Goal: Task Accomplishment & Management: Use online tool/utility

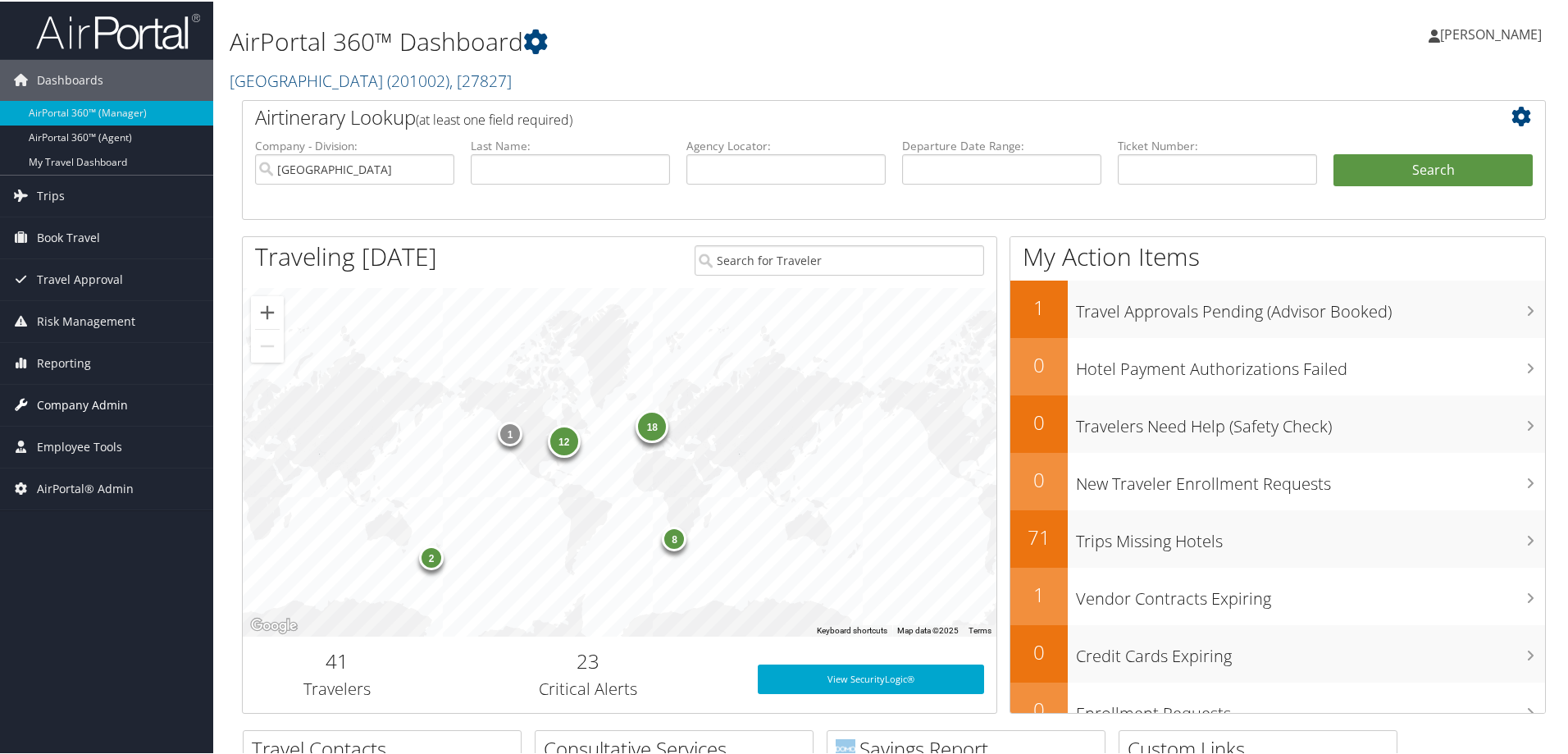
click at [111, 400] on span "Company Admin" at bounding box center [82, 403] width 91 height 41
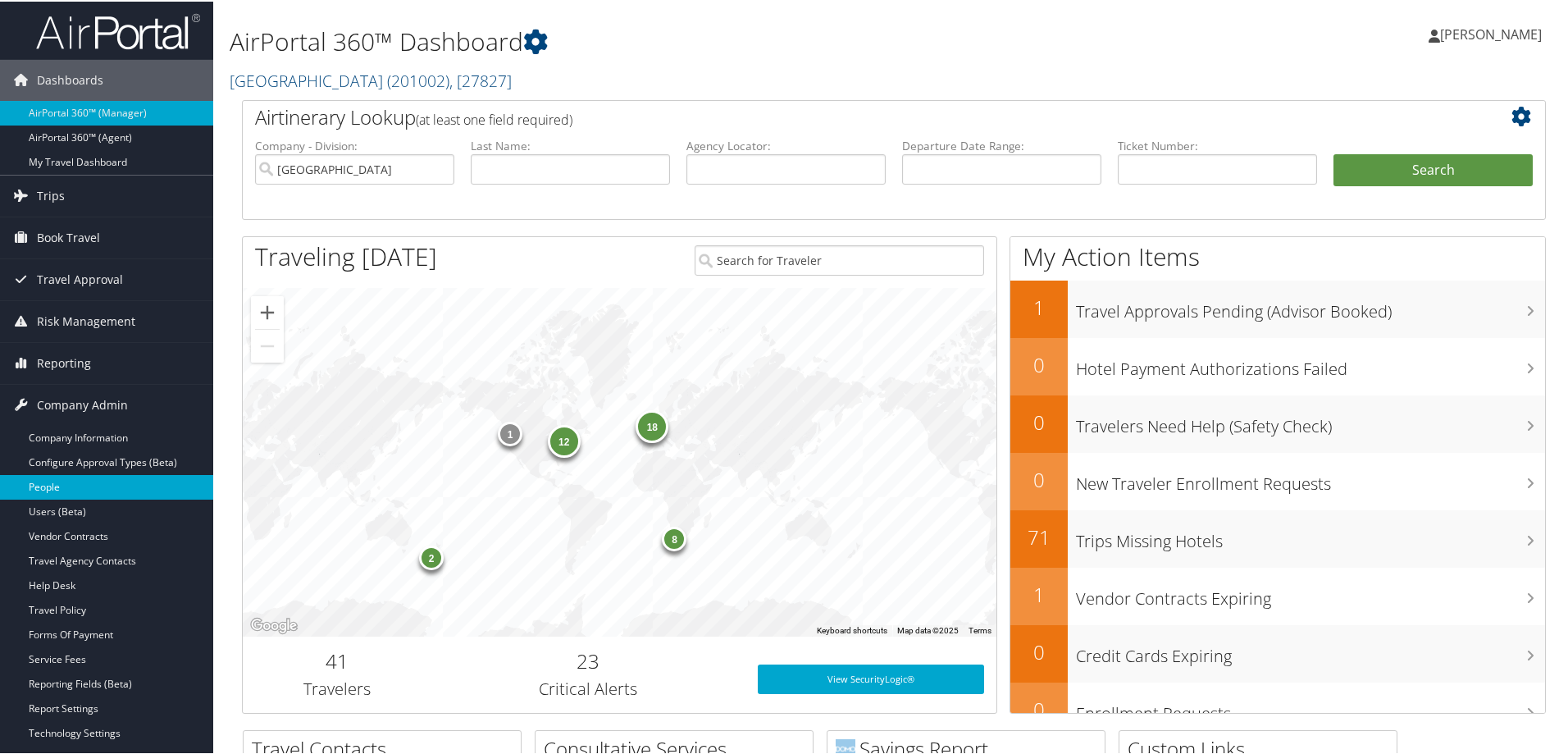
click at [113, 486] on link "People" at bounding box center [106, 486] width 213 height 25
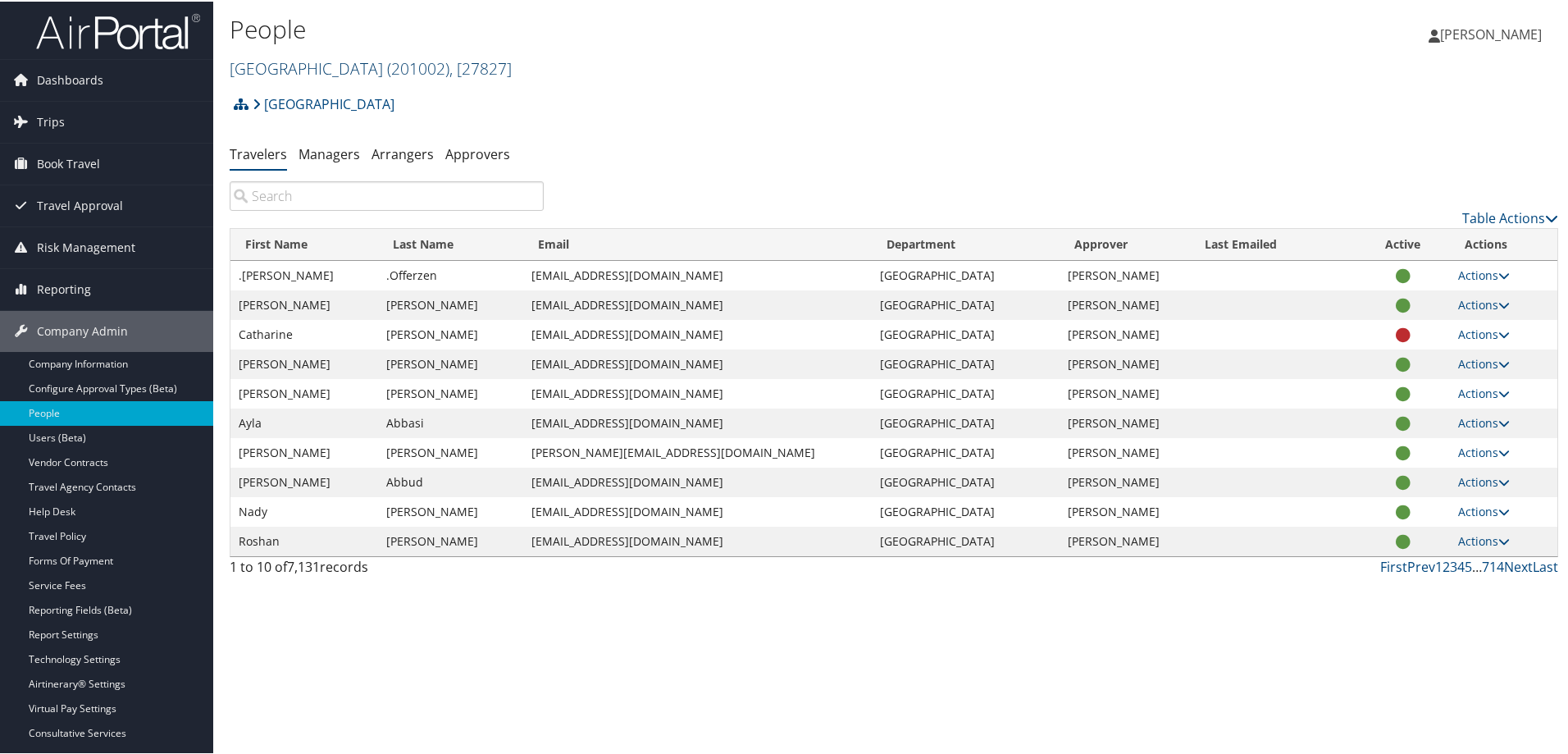
click at [321, 64] on link "Colgate University ( 201002 ) , [ 27827 ]" at bounding box center [370, 67] width 282 height 22
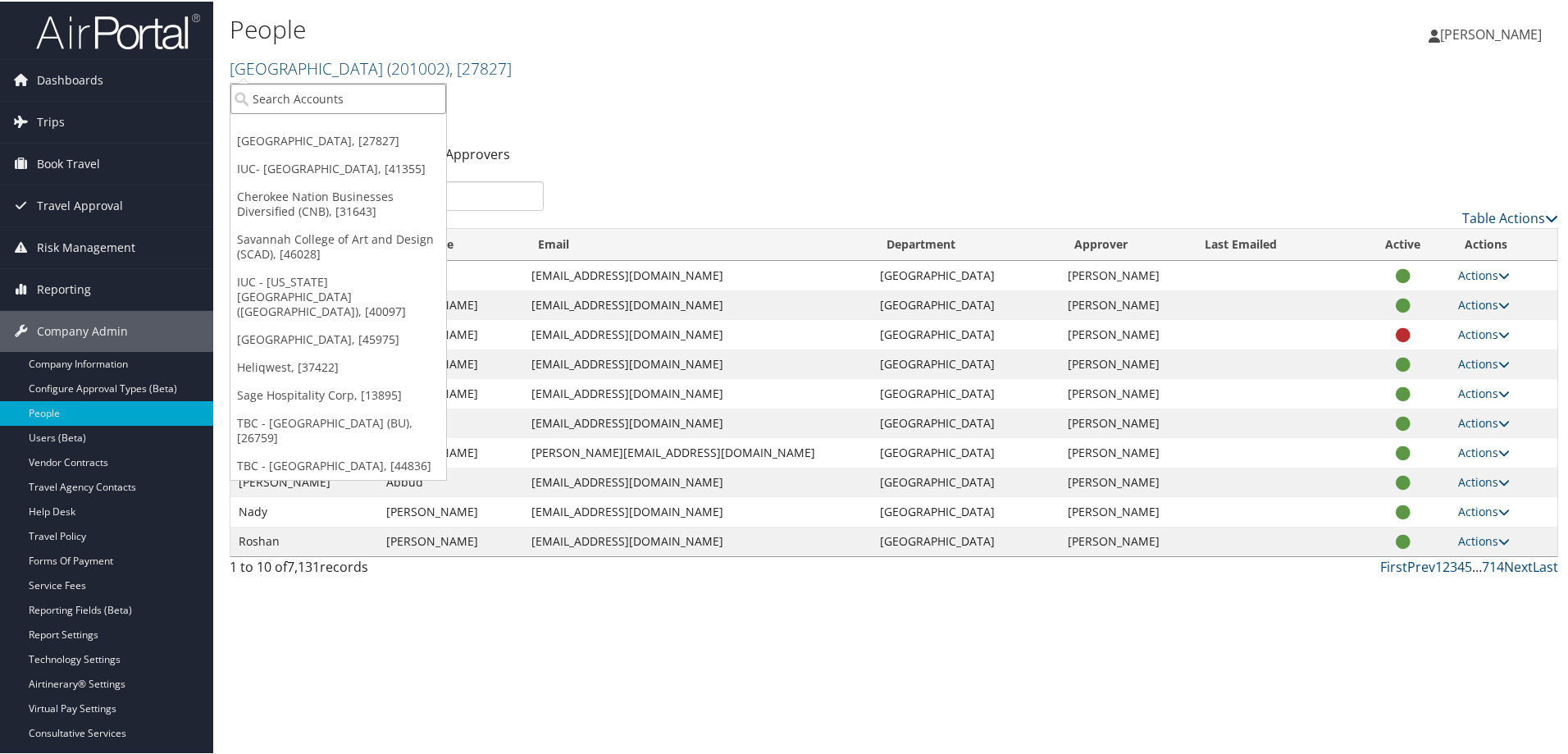
click at [321, 98] on input "search" at bounding box center [338, 96] width 216 height 30
type input "msu"
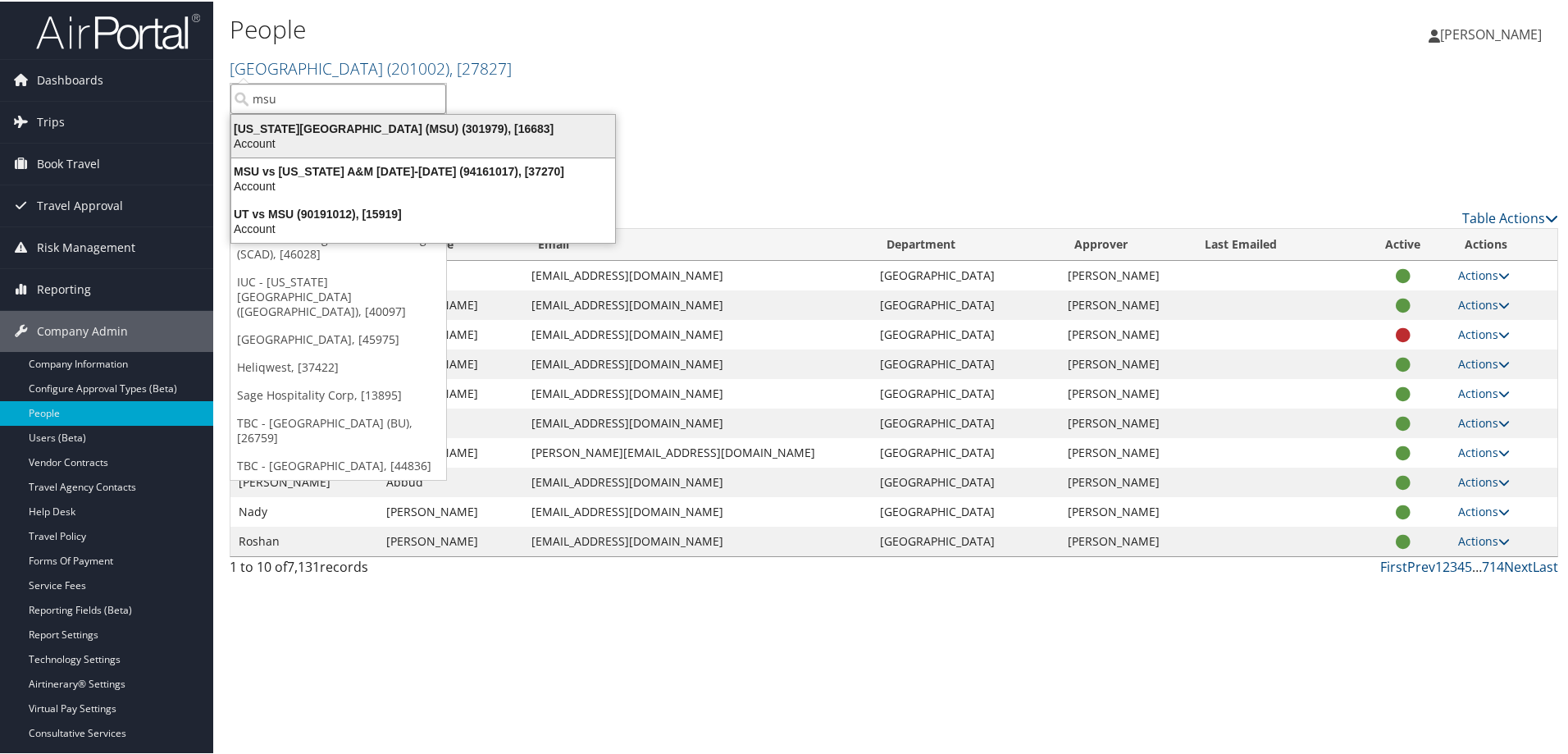
click at [346, 135] on div "Account" at bounding box center [423, 142] width 404 height 14
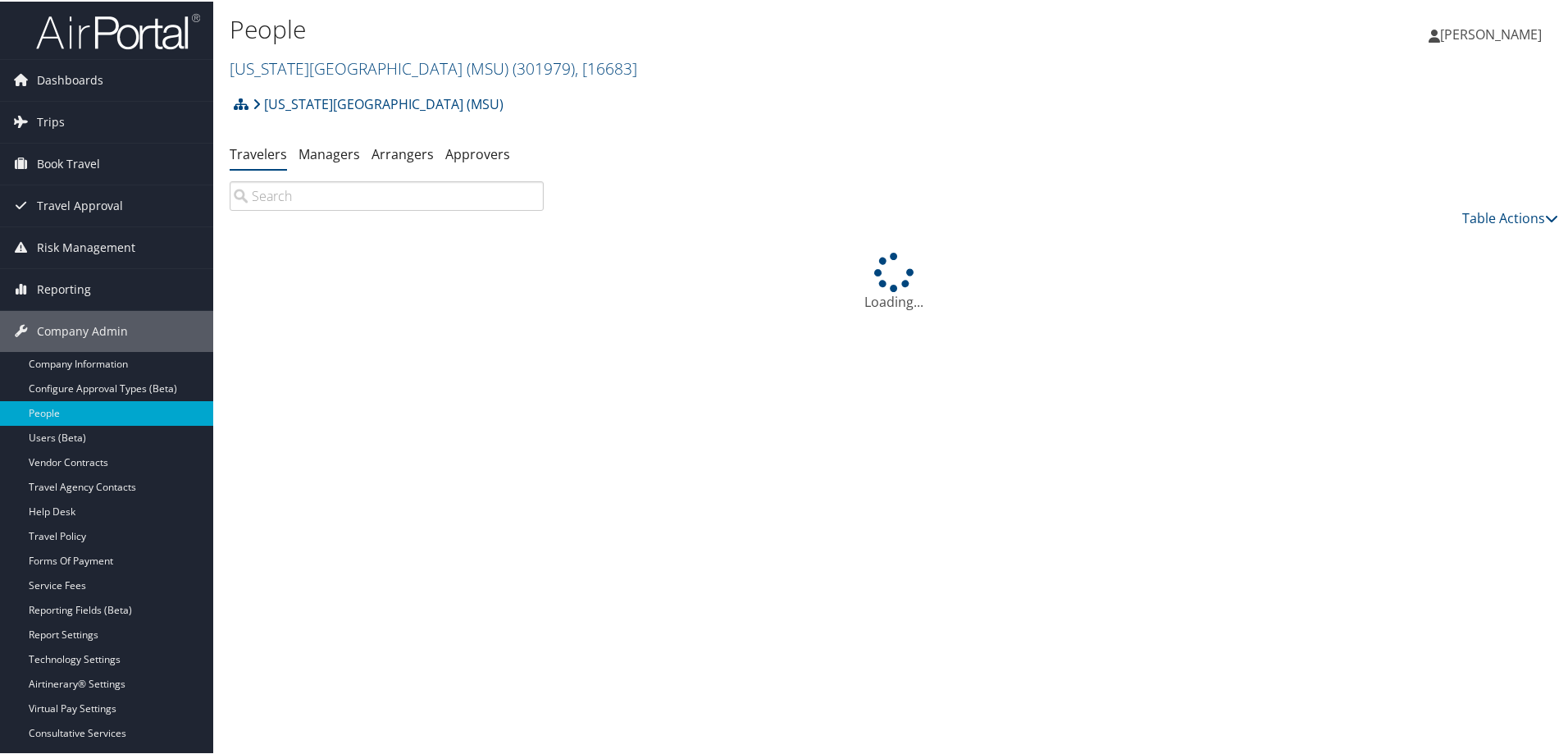
click at [366, 201] on input "search" at bounding box center [386, 194] width 314 height 30
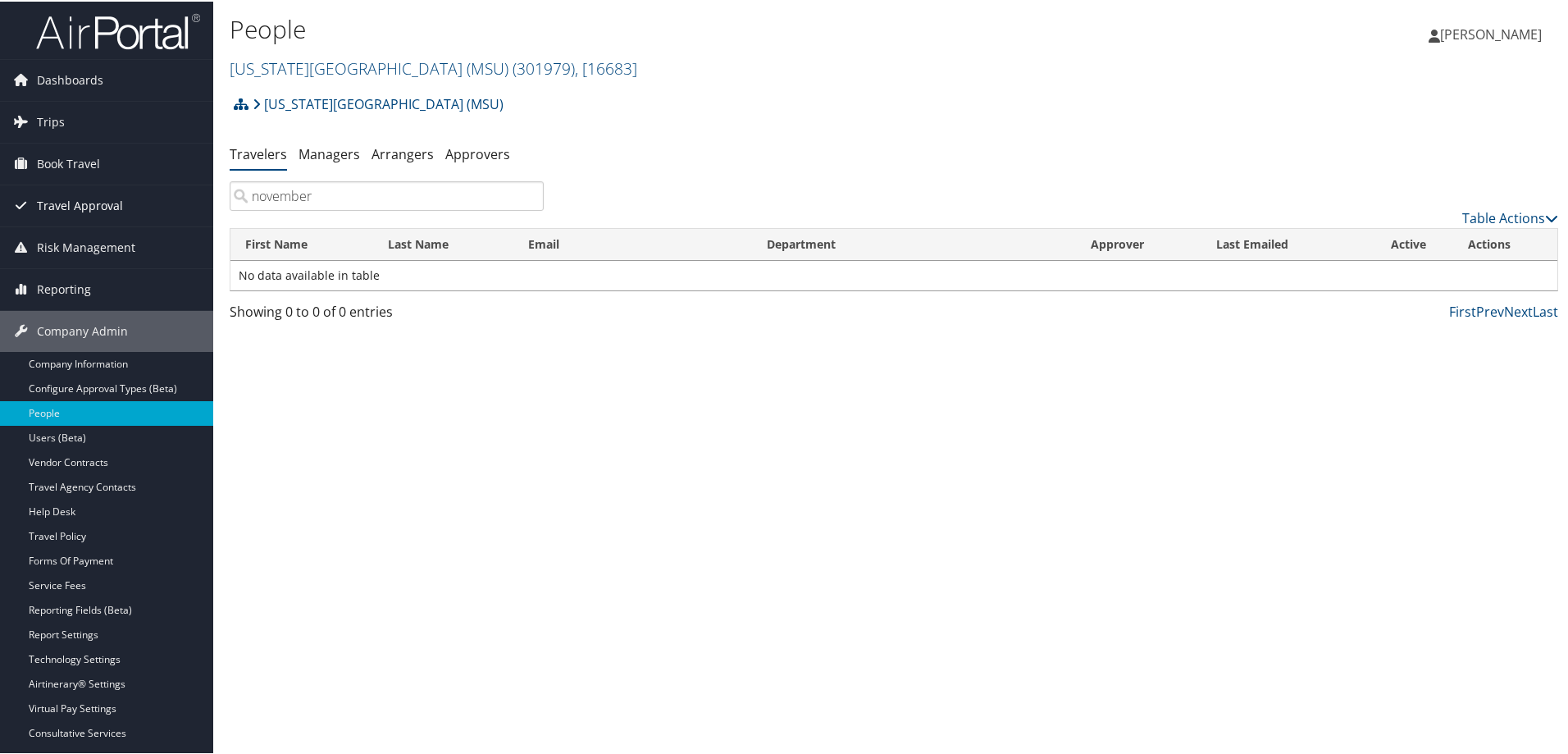
drag, startPoint x: 364, startPoint y: 196, endPoint x: 209, endPoint y: 208, distance: 155.5
click at [209, 208] on div "Dashboards AirPortal 360™ (Manager) AirPortal 360™ (Agent) My Travel Dashboard …" at bounding box center [786, 377] width 1574 height 754
type input "november"
click at [91, 289] on link "Reporting" at bounding box center [106, 287] width 213 height 41
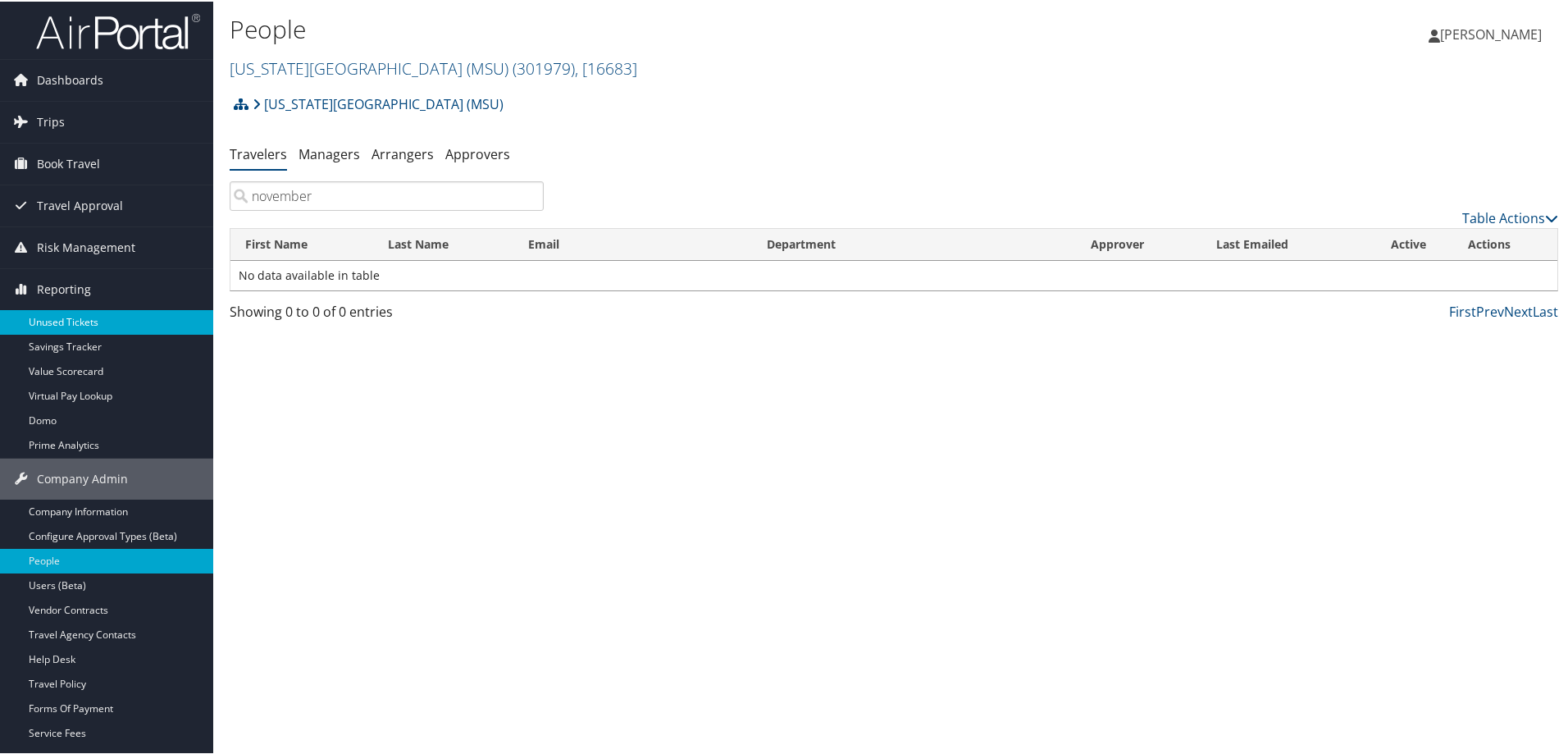
click at [103, 326] on link "Unused Tickets" at bounding box center [106, 321] width 213 height 25
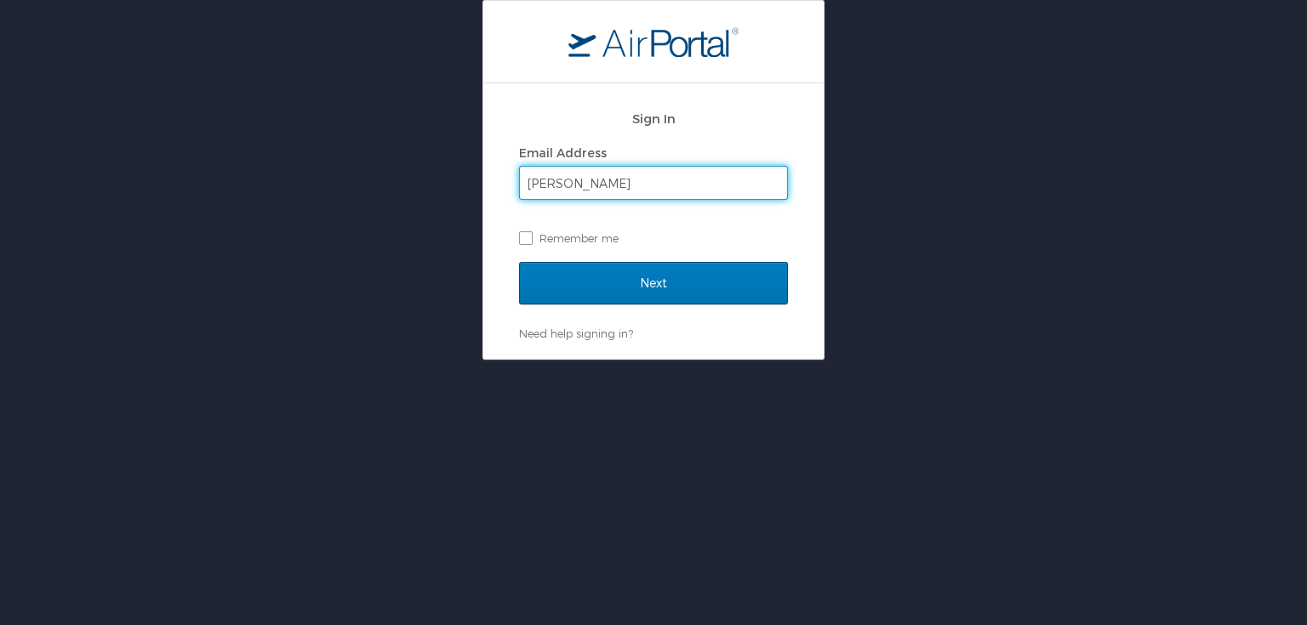
type input "[PERSON_NAME][EMAIL_ADDRESS][PERSON_NAME][DOMAIN_NAME]"
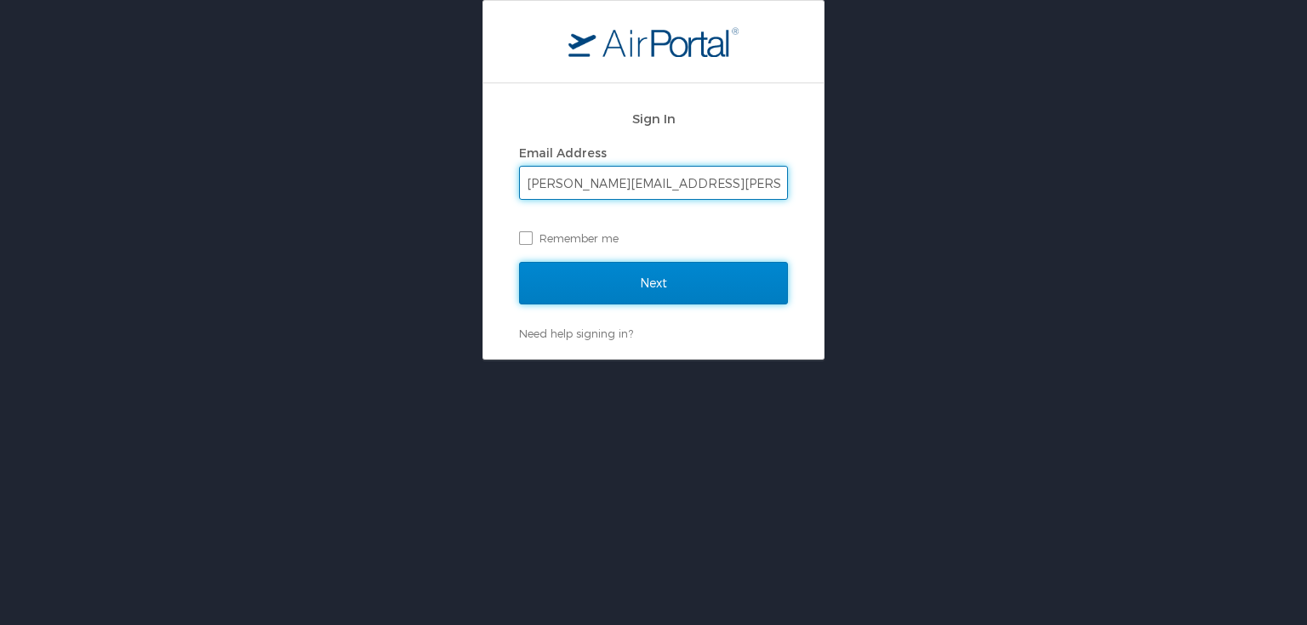
click at [646, 288] on input "Next" at bounding box center [653, 283] width 269 height 43
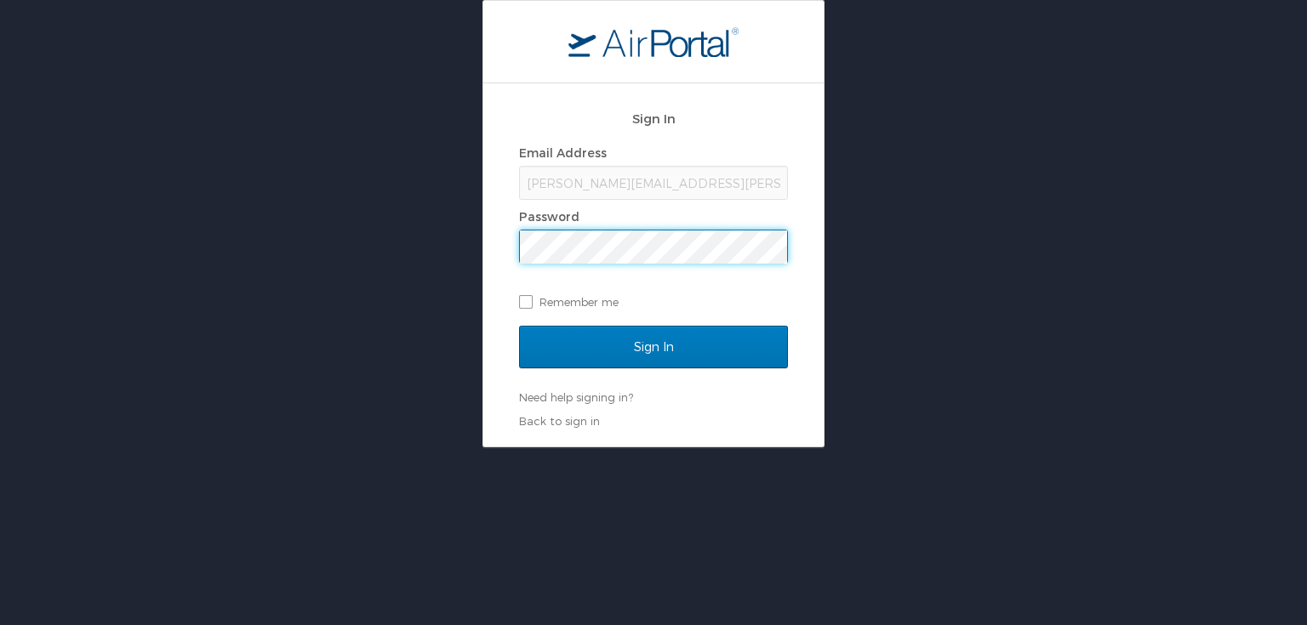
click at [404, 239] on div "Sign In Email Address [PERSON_NAME][EMAIL_ADDRESS][PERSON_NAME][DOMAIN_NAME] Pa…" at bounding box center [653, 223] width 1307 height 447
click at [519, 326] on input "Sign In" at bounding box center [653, 347] width 269 height 43
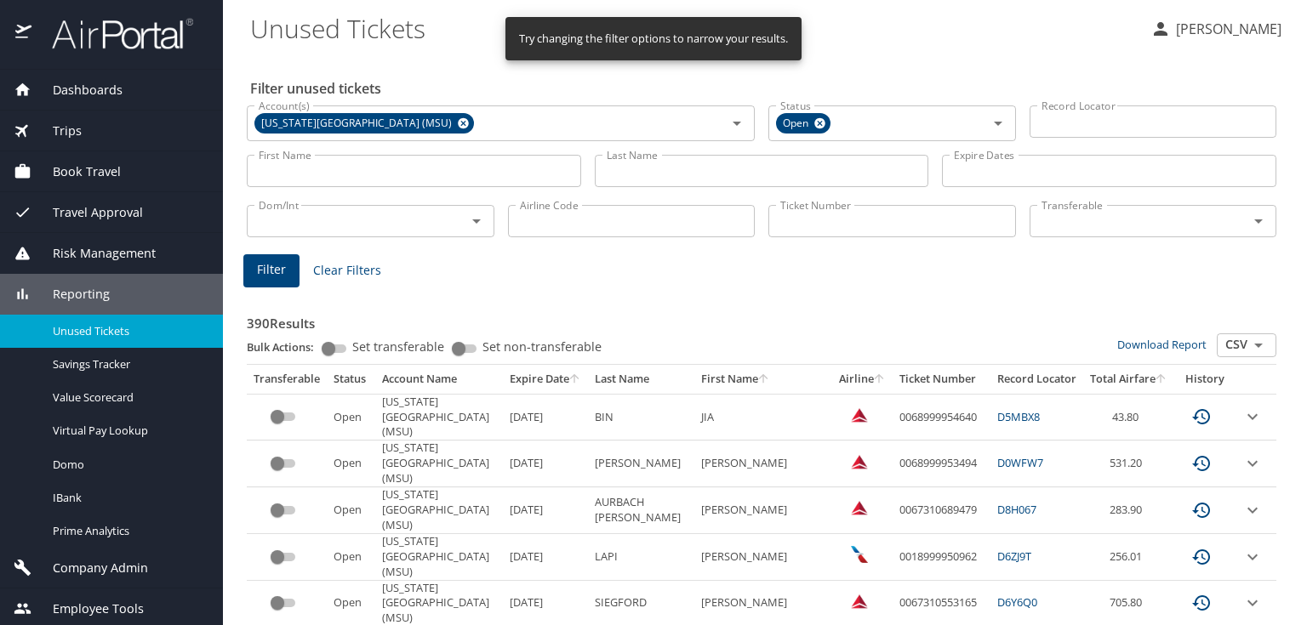
click at [796, 174] on input "Last Name" at bounding box center [762, 171] width 334 height 32
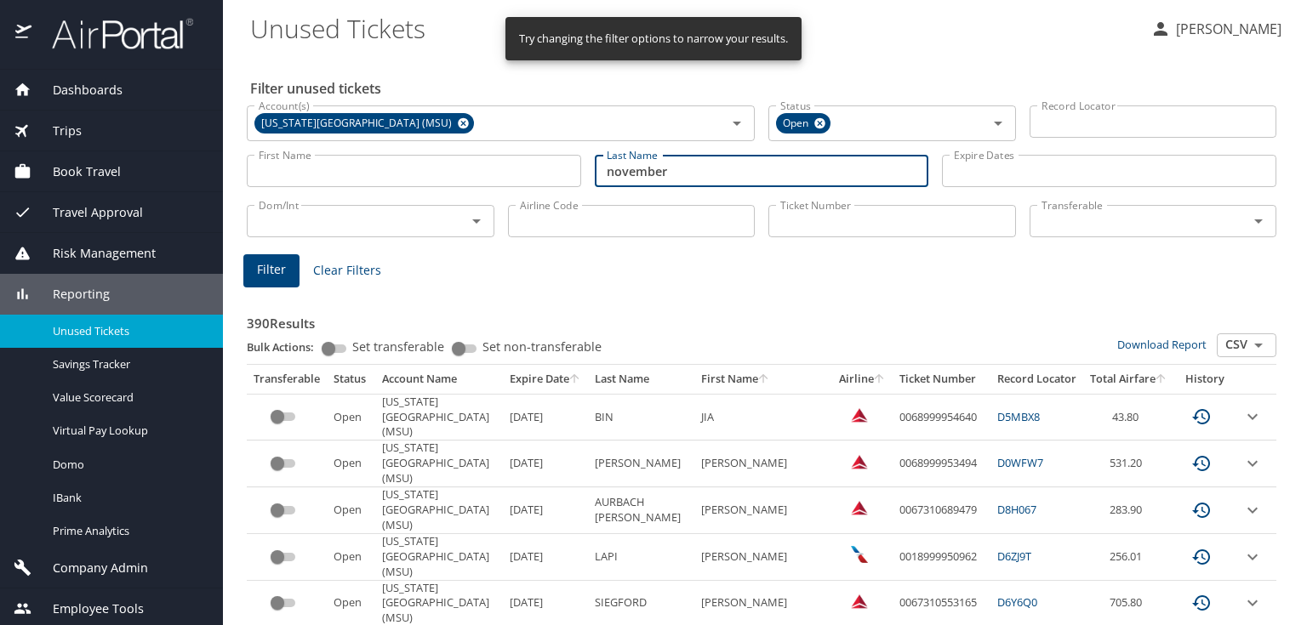
type input "november"
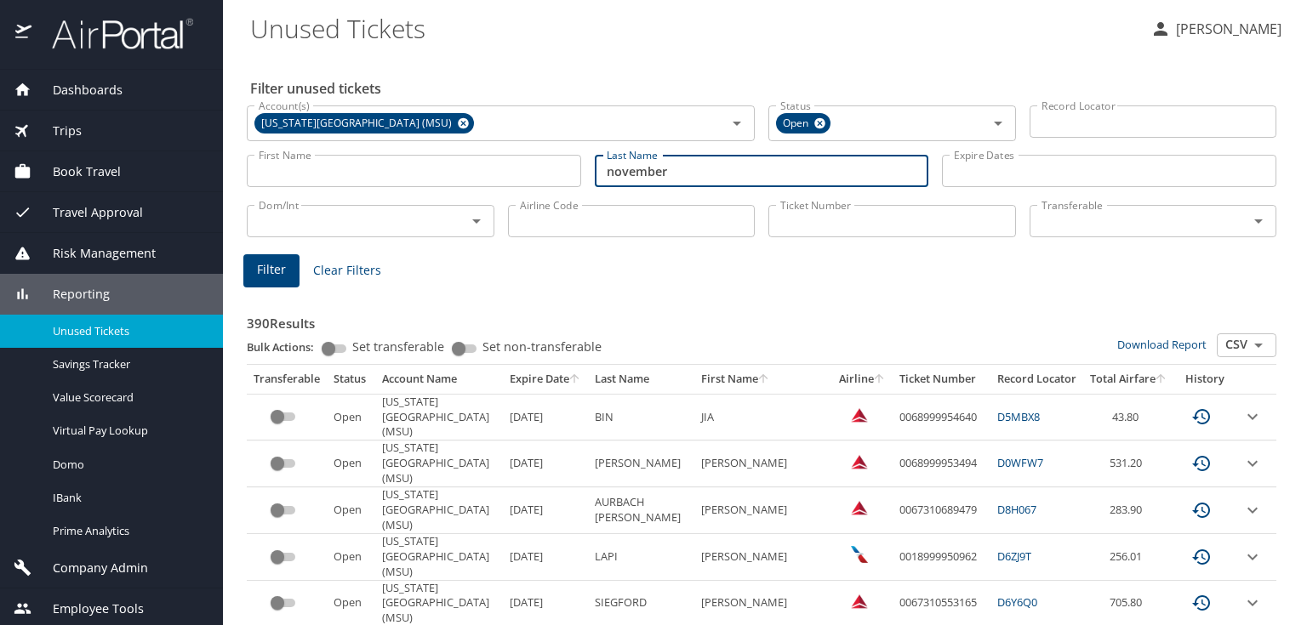
click at [274, 272] on span "Filter" at bounding box center [271, 269] width 29 height 21
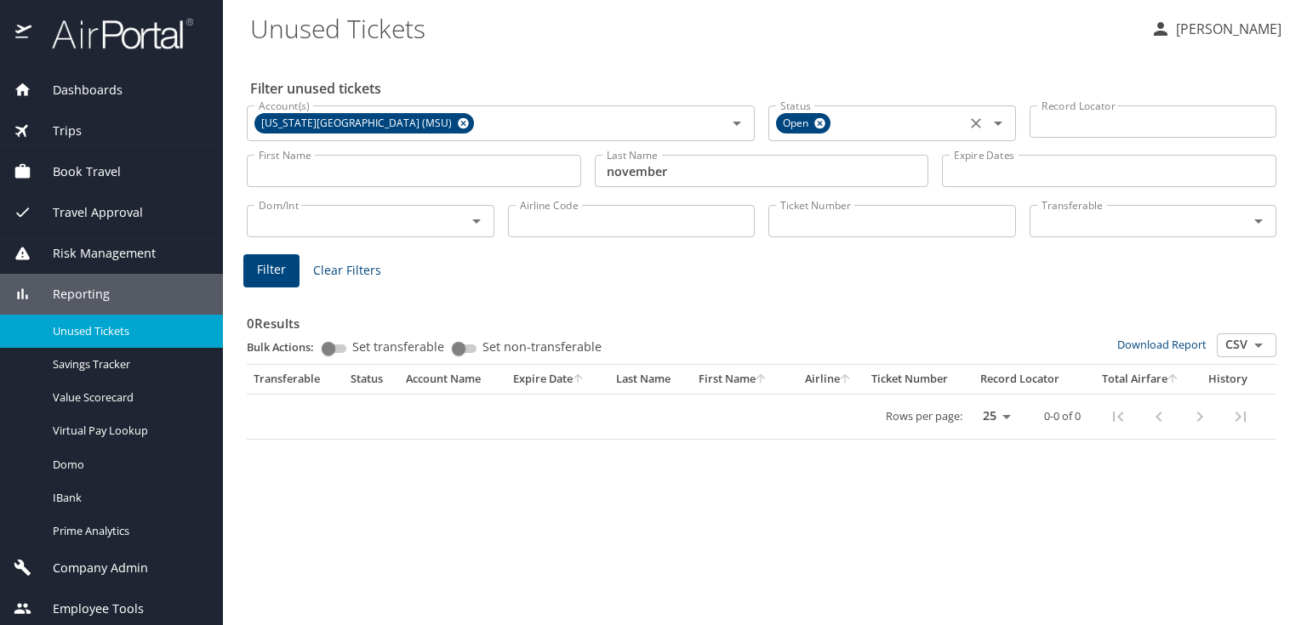
click at [822, 119] on icon at bounding box center [819, 123] width 11 height 11
click at [268, 270] on span "Filter" at bounding box center [271, 269] width 29 height 21
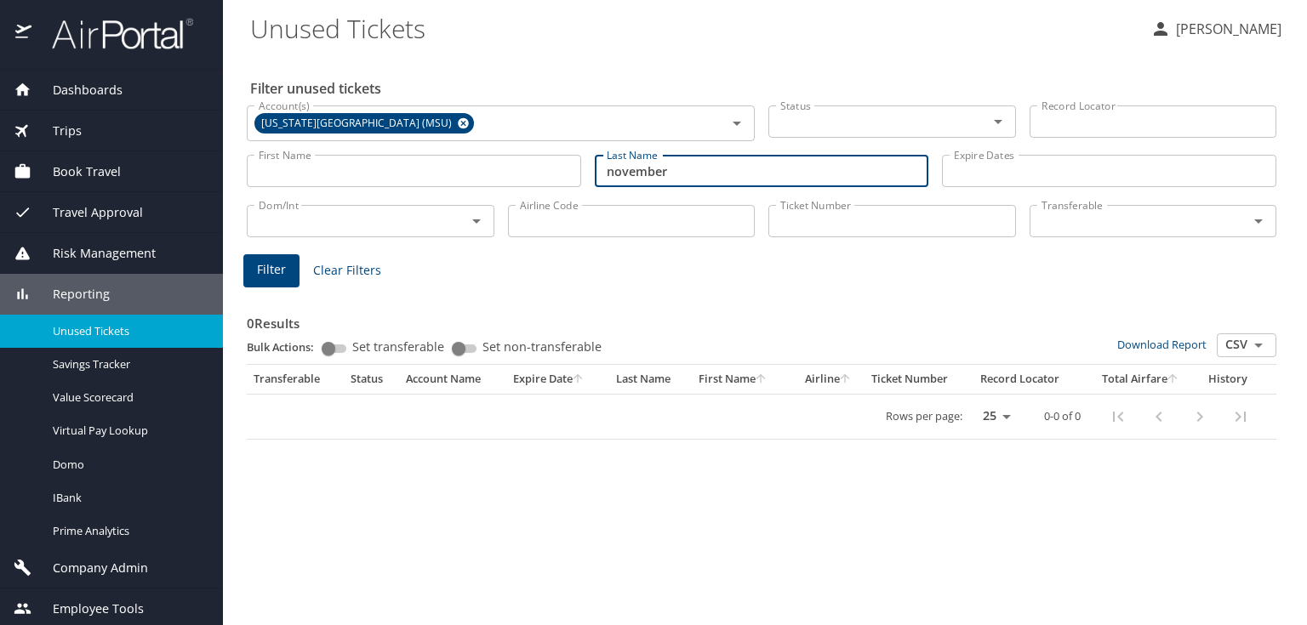
drag, startPoint x: 677, startPoint y: 169, endPoint x: 561, endPoint y: 163, distance: 115.8
click at [571, 164] on div "First Name First Name Last Name november Last Name Expire Dates Expire Dates" at bounding box center [761, 171] width 1043 height 60
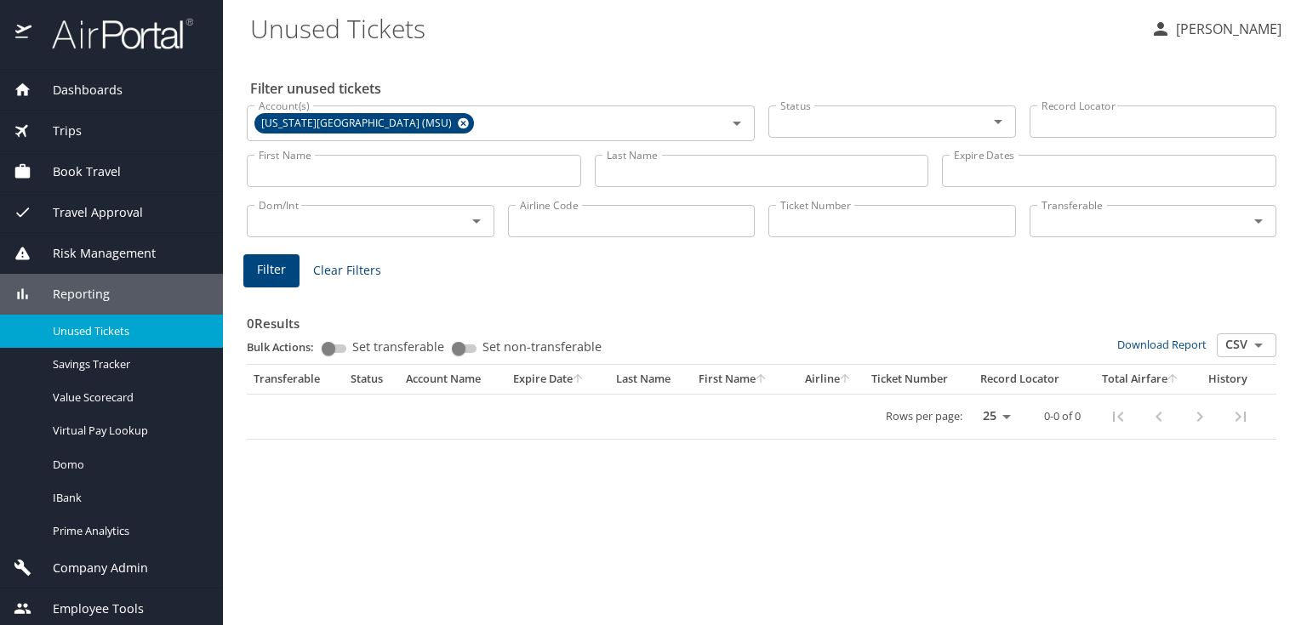
click at [75, 131] on span "Trips" at bounding box center [56, 131] width 50 height 19
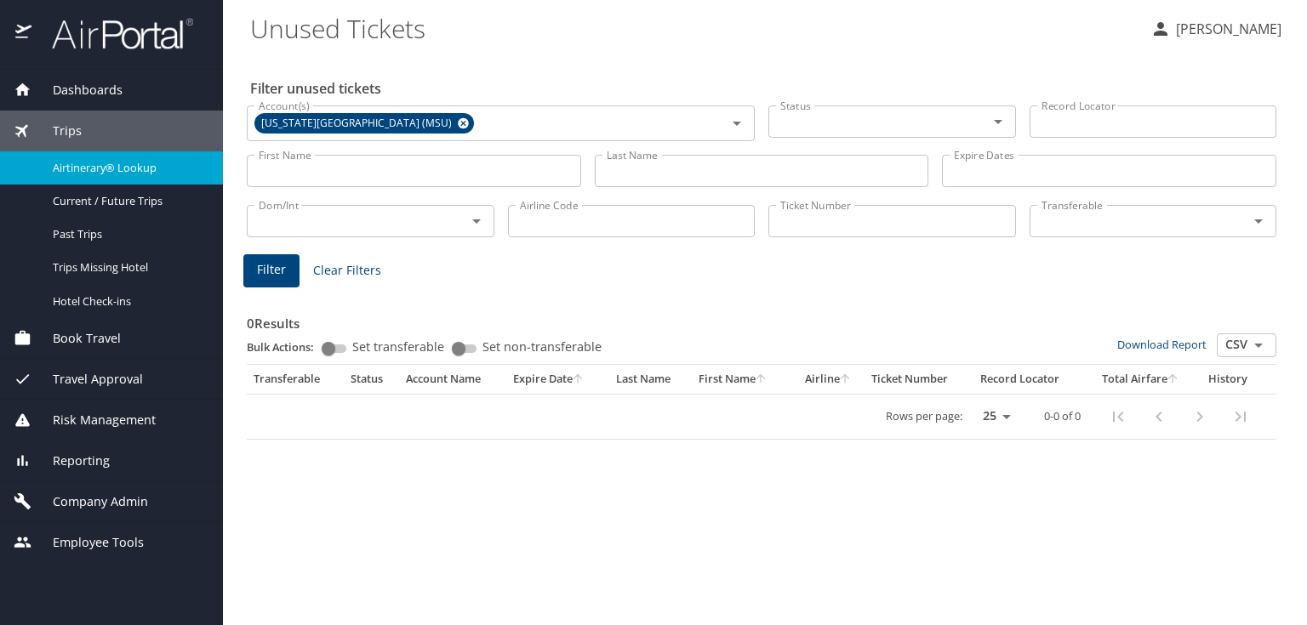
click at [79, 160] on span "Airtinerary® Lookup" at bounding box center [128, 168] width 150 height 16
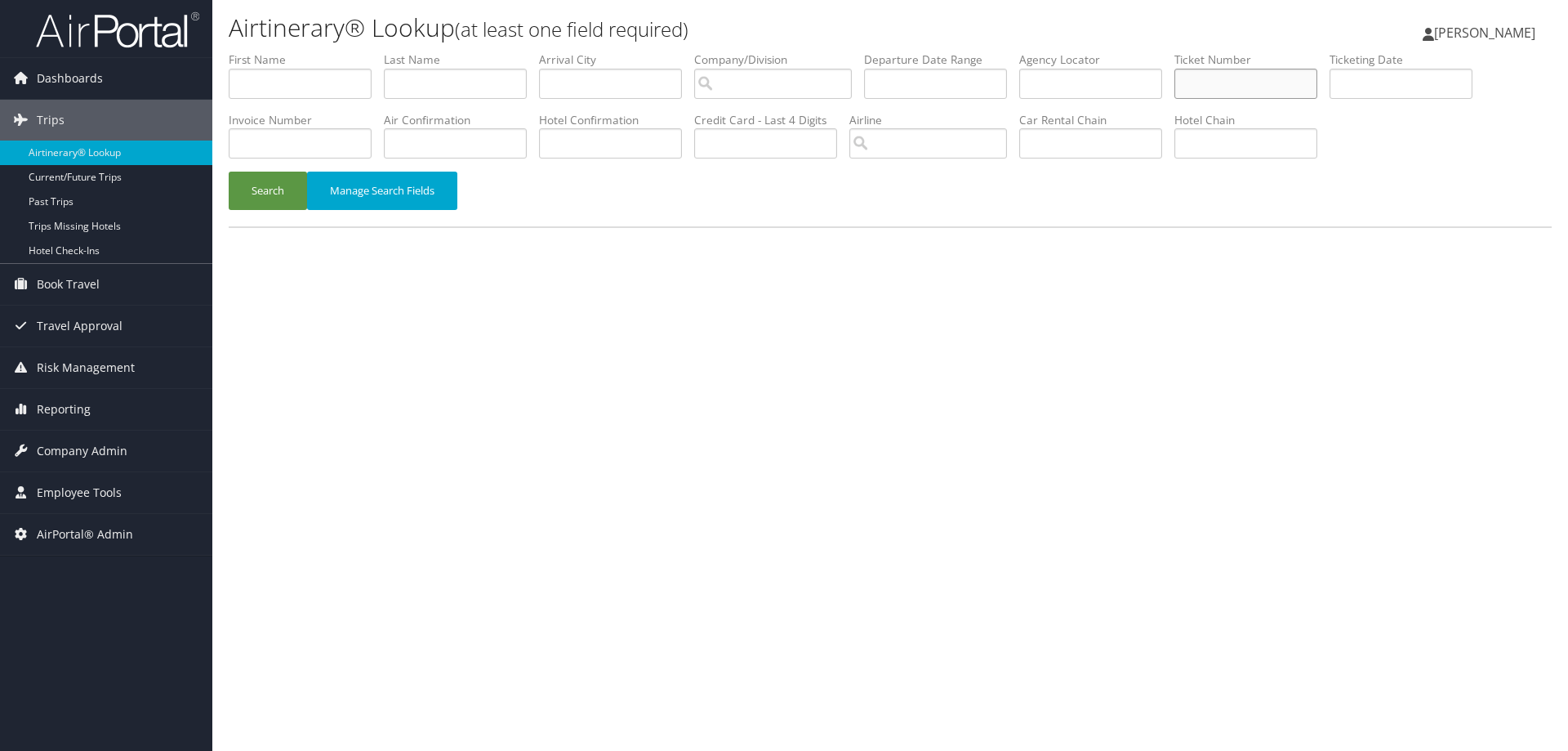
click at [1258, 74] on input "text" at bounding box center [1245, 83] width 143 height 30
type input "0067234716720"
click at [229, 172] on button "Search" at bounding box center [268, 191] width 79 height 38
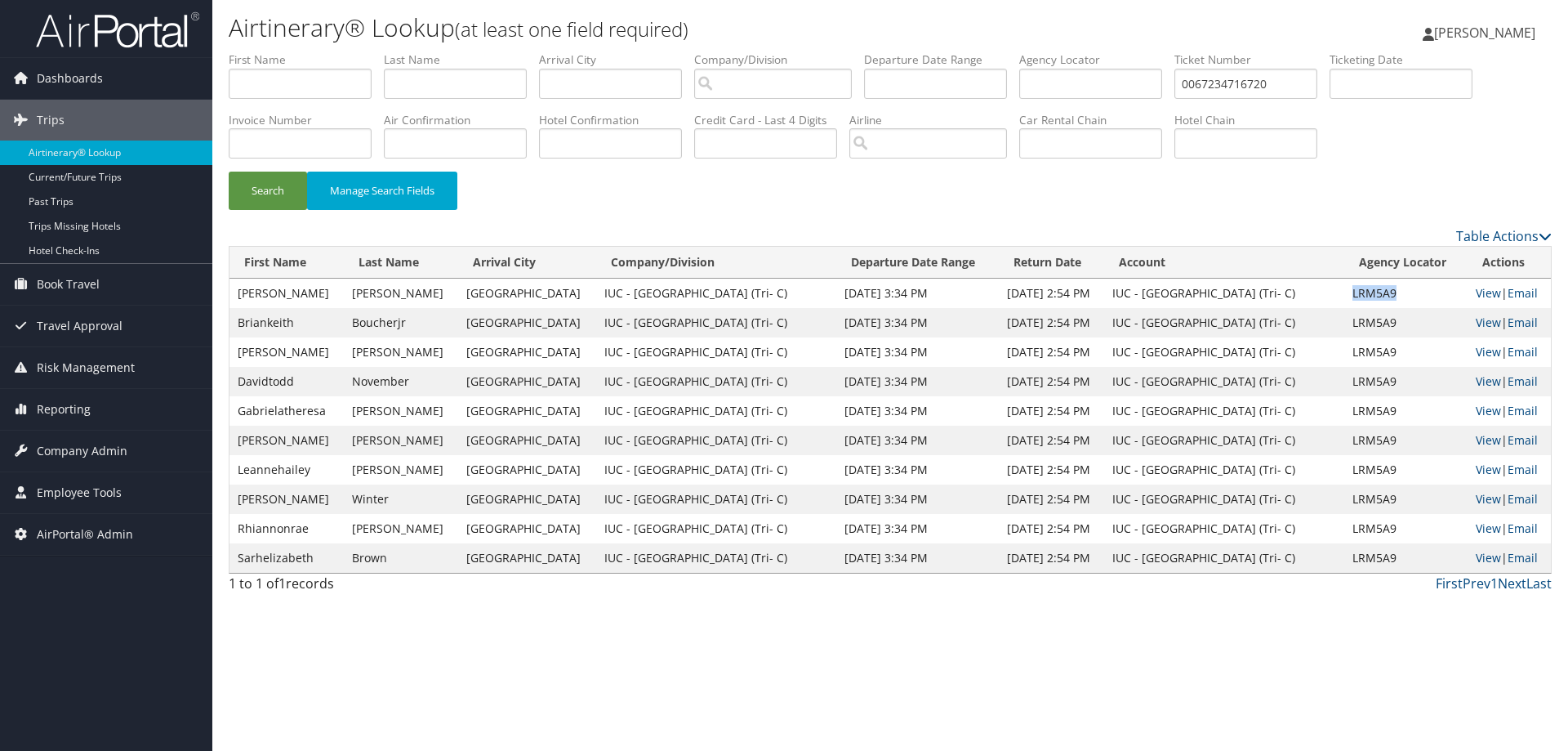
drag, startPoint x: 1396, startPoint y: 292, endPoint x: 1343, endPoint y: 297, distance: 53.2
click at [1344, 297] on td "LRM5A9" at bounding box center [1406, 293] width 124 height 30
copy td "LRM5A9"
click at [1096, 79] on input "text" at bounding box center [1091, 83] width 143 height 30
paste input "LRM5A9"
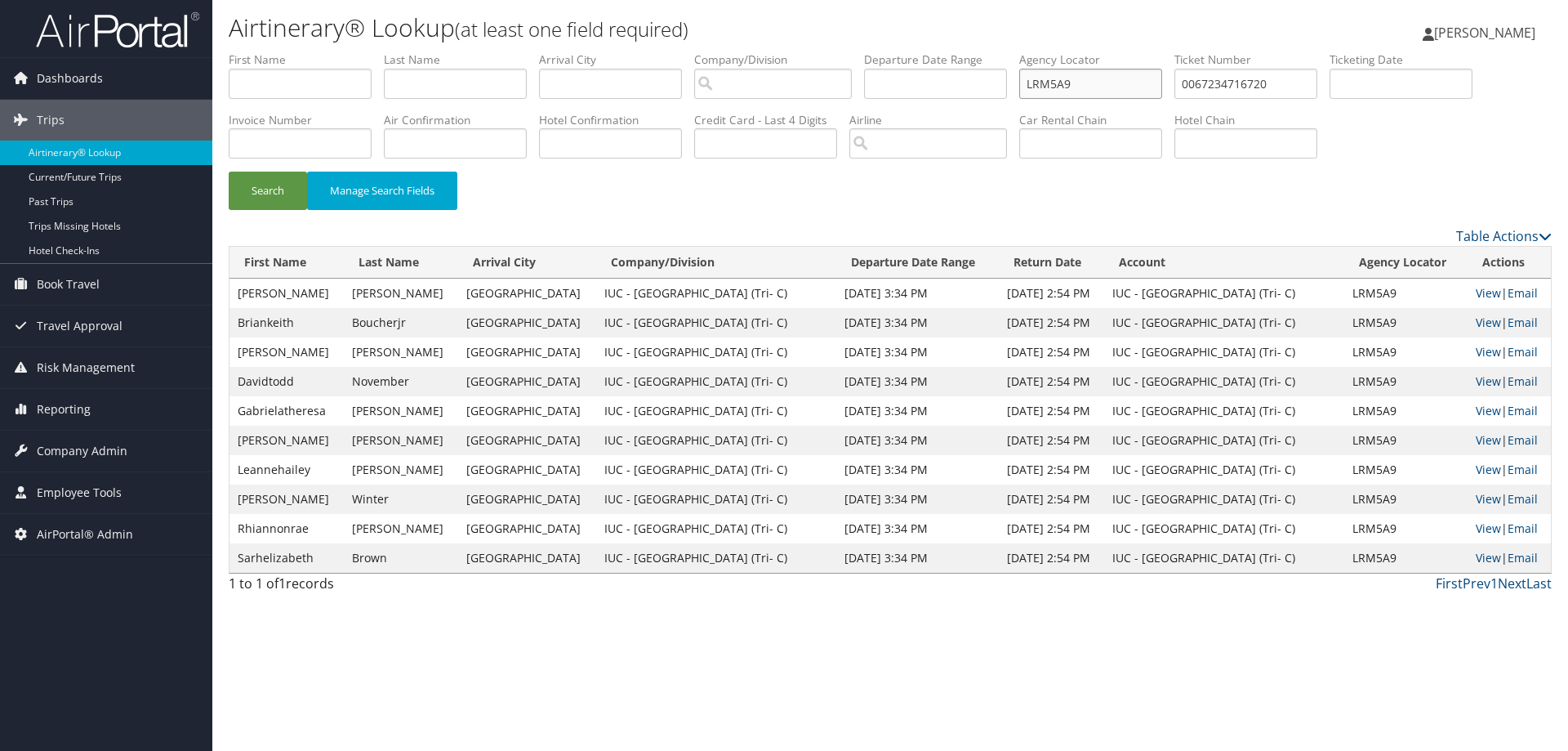
type input "LRM5A9"
drag, startPoint x: 1296, startPoint y: 83, endPoint x: 1161, endPoint y: 80, distance: 135.0
click at [1161, 52] on ul "First Name Last Name Departure City Arrival City Company/Division Airport/City …" at bounding box center [890, 52] width 1323 height 0
click at [253, 187] on button "Search" at bounding box center [268, 191] width 79 height 38
click at [1485, 292] on link "View" at bounding box center [1488, 293] width 25 height 15
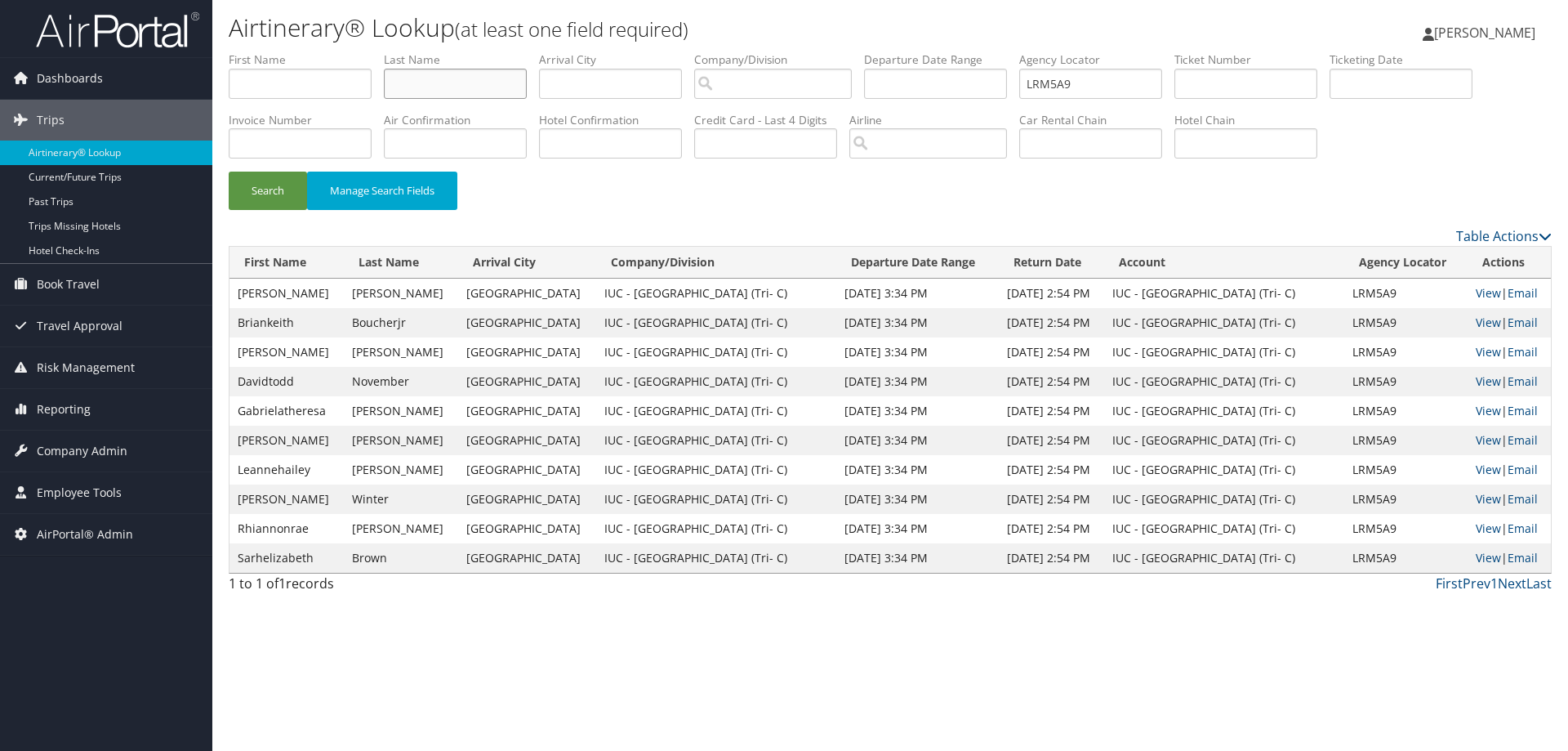
click at [495, 85] on input "text" at bounding box center [455, 83] width 143 height 30
type input "weaver"
click at [813, 89] on input "search" at bounding box center [773, 83] width 157 height 30
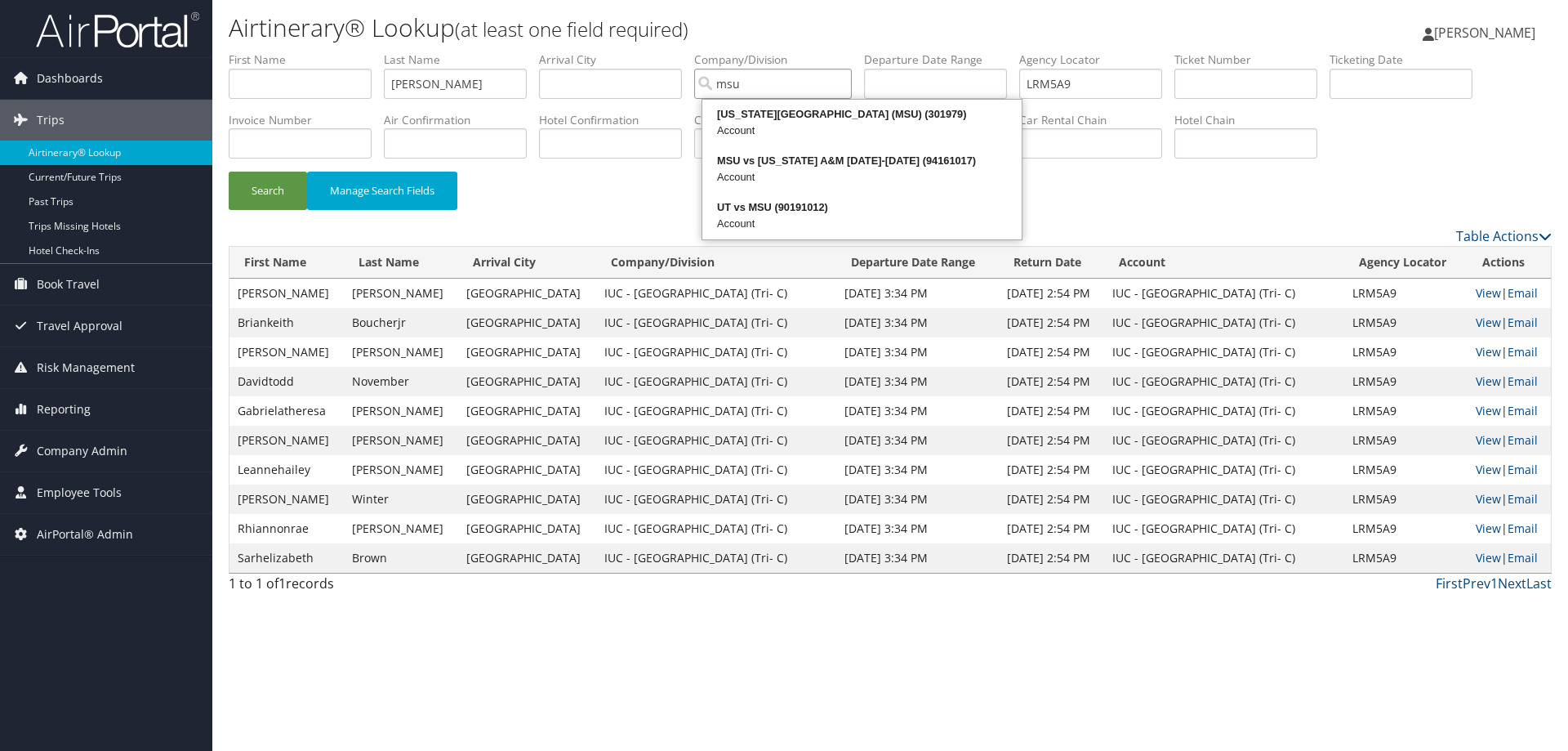
type input "msu"
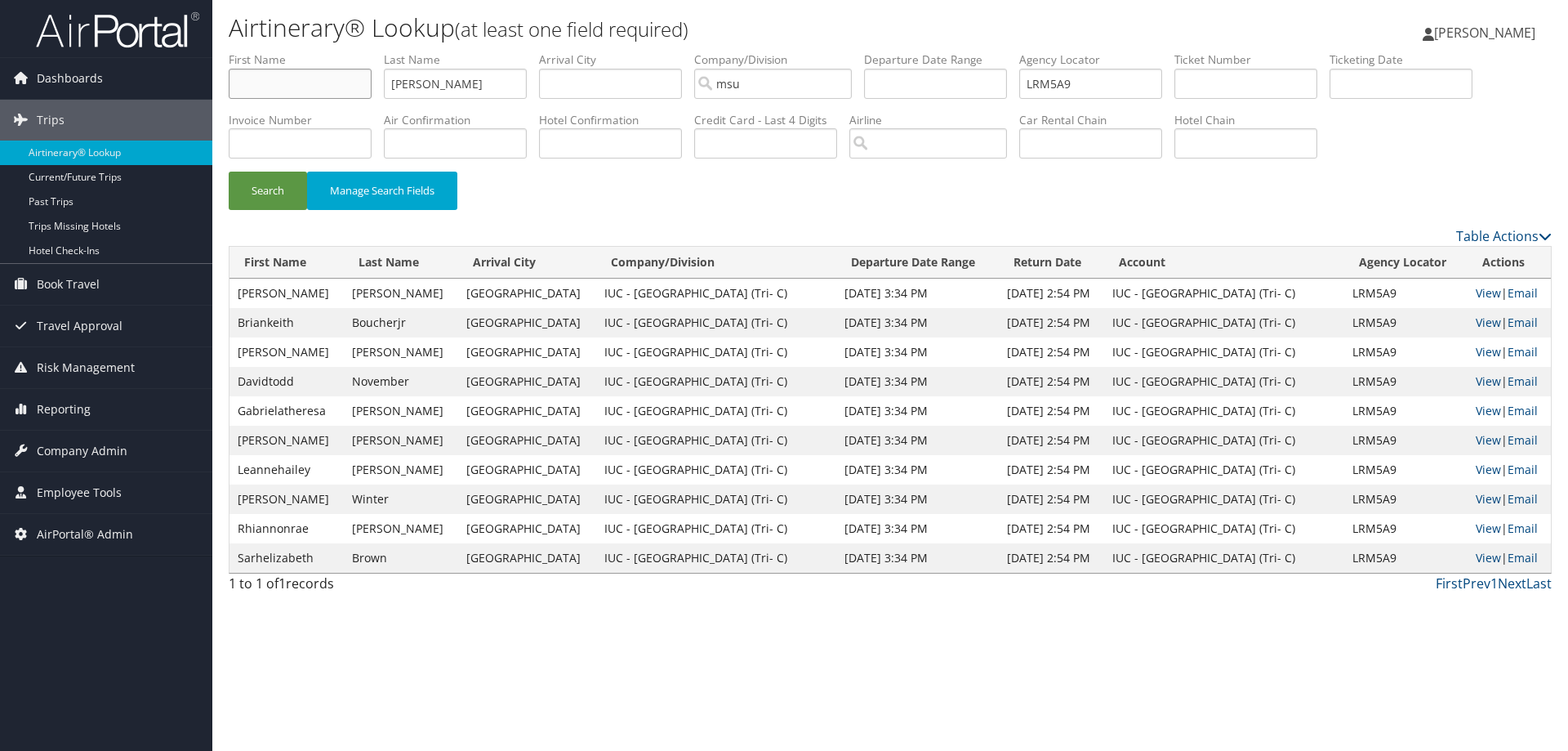
click at [265, 83] on input "text" at bounding box center [300, 83] width 143 height 30
type input "kevin"
click at [229, 172] on button "Search" at bounding box center [268, 191] width 79 height 38
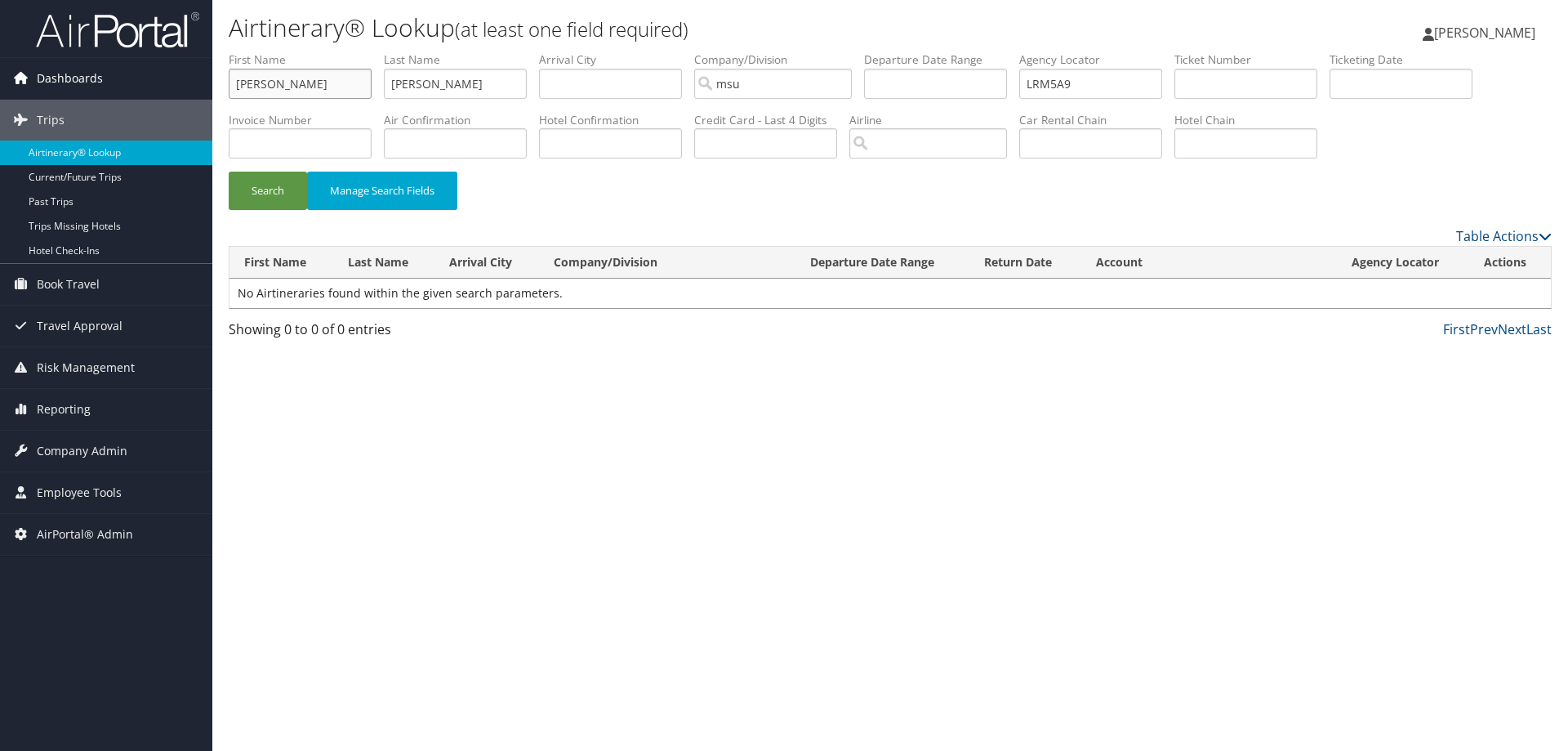
drag, startPoint x: 279, startPoint y: 80, endPoint x: 77, endPoint y: 93, distance: 202.4
click at [77, 93] on div "Dashboards AirPortal 360™ (Manager) AirPortal 360™ (Agent) My Travel Dashboard …" at bounding box center [784, 376] width 1568 height 751
click at [229, 172] on button "Search" at bounding box center [268, 191] width 79 height 38
drag, startPoint x: 1074, startPoint y: 81, endPoint x: 970, endPoint y: 85, distance: 104.1
click at [970, 52] on ul "First Name Last Name weaver Departure City Arrival City Company/Division msu Ai…" at bounding box center [890, 52] width 1323 height 0
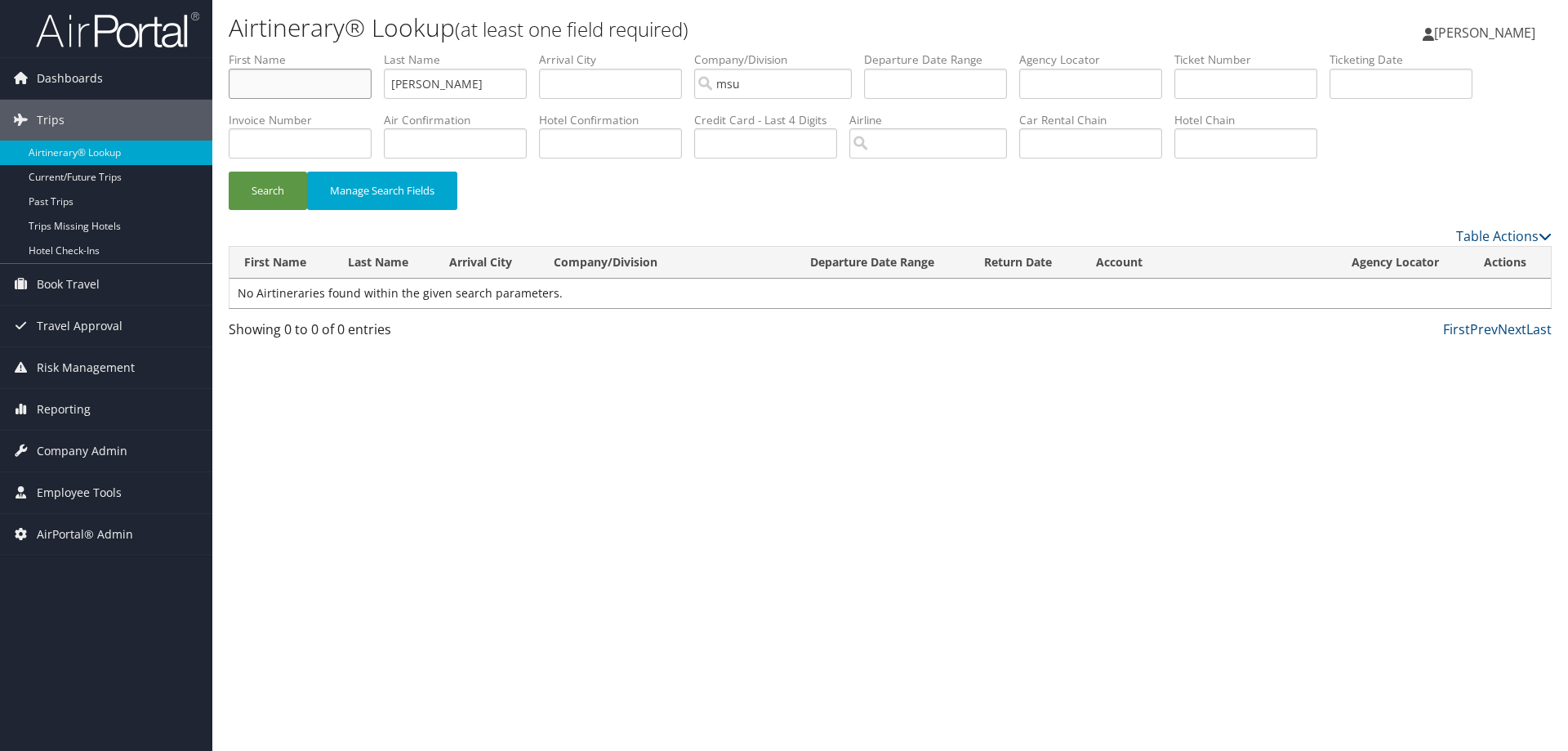
click at [259, 78] on input "text" at bounding box center [300, 83] width 143 height 30
type input "kevin"
click at [229, 172] on button "Search" at bounding box center [268, 191] width 79 height 38
drag, startPoint x: 293, startPoint y: 85, endPoint x: 151, endPoint y: 89, distance: 142.1
click at [151, 89] on div "Dashboards AirPortal 360™ (Manager) AirPortal 360™ (Agent) My Travel Dashboard …" at bounding box center [784, 376] width 1568 height 751
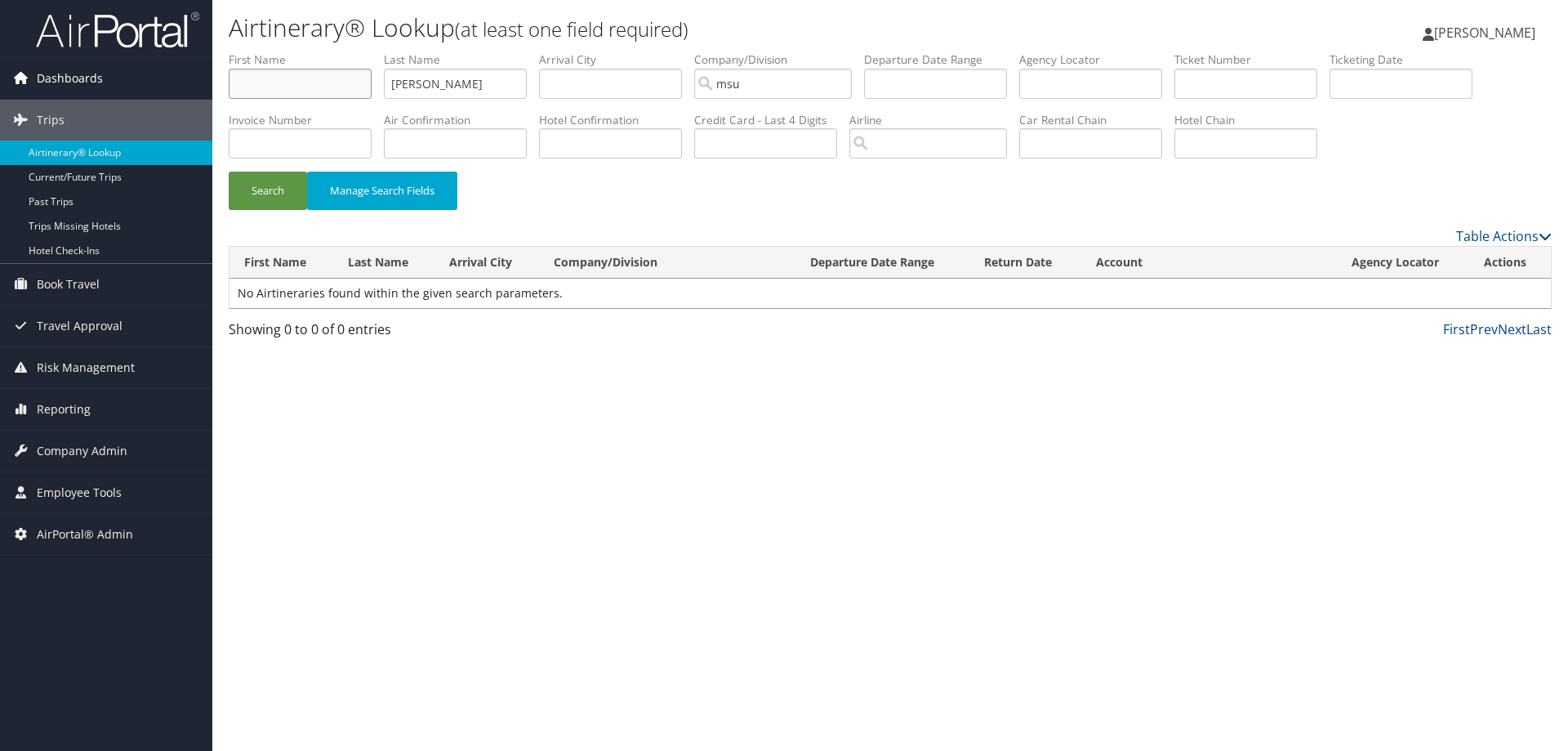
click at [229, 172] on button "Search" at bounding box center [268, 191] width 79 height 38
drag, startPoint x: 784, startPoint y: 90, endPoint x: 677, endPoint y: 84, distance: 107.2
click at [678, 52] on ul "First Name Last Name weaver Departure City Arrival City Company/Division msu Ai…" at bounding box center [890, 52] width 1323 height 0
drag, startPoint x: 448, startPoint y: 87, endPoint x: 359, endPoint y: 83, distance: 89.1
click at [359, 52] on ul "First Name Last Name weaver Departure City Arrival City Company/Division Airpor…" at bounding box center [890, 52] width 1323 height 0
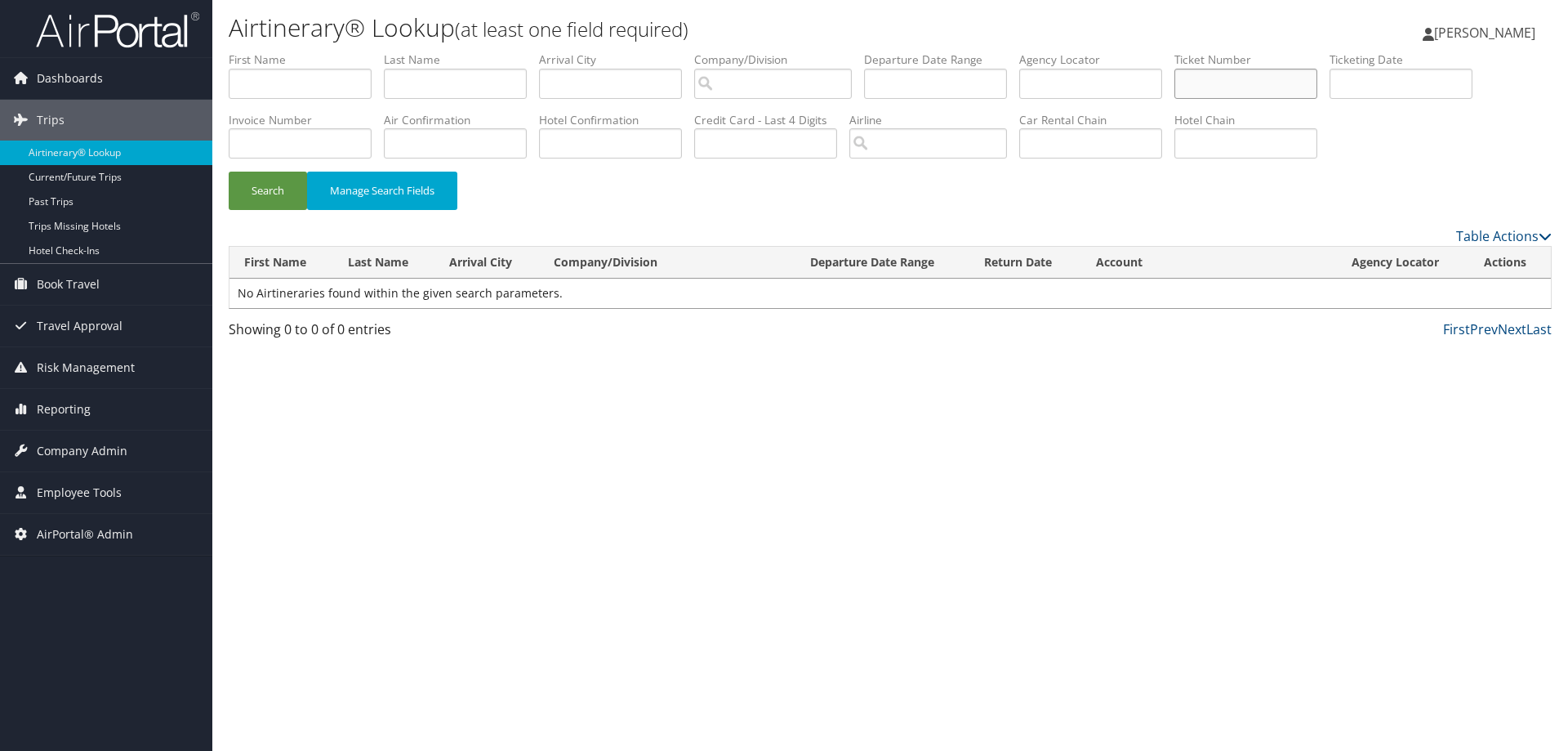
click at [1286, 78] on input "text" at bounding box center [1245, 83] width 143 height 30
type input "0067309193848"
click at [229, 172] on button "Search" at bounding box center [268, 191] width 79 height 38
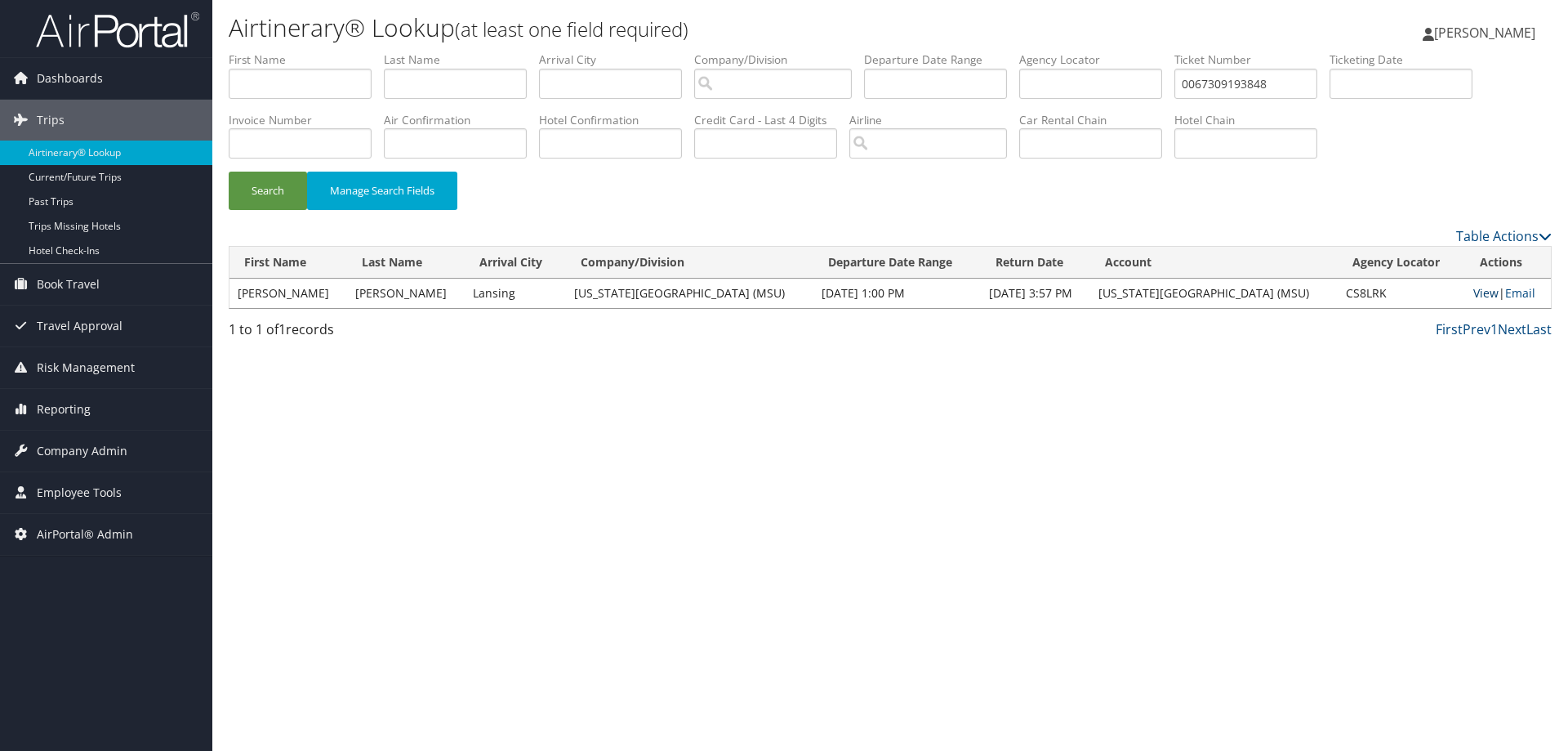
click at [1480, 292] on link "View" at bounding box center [1486, 293] width 25 height 15
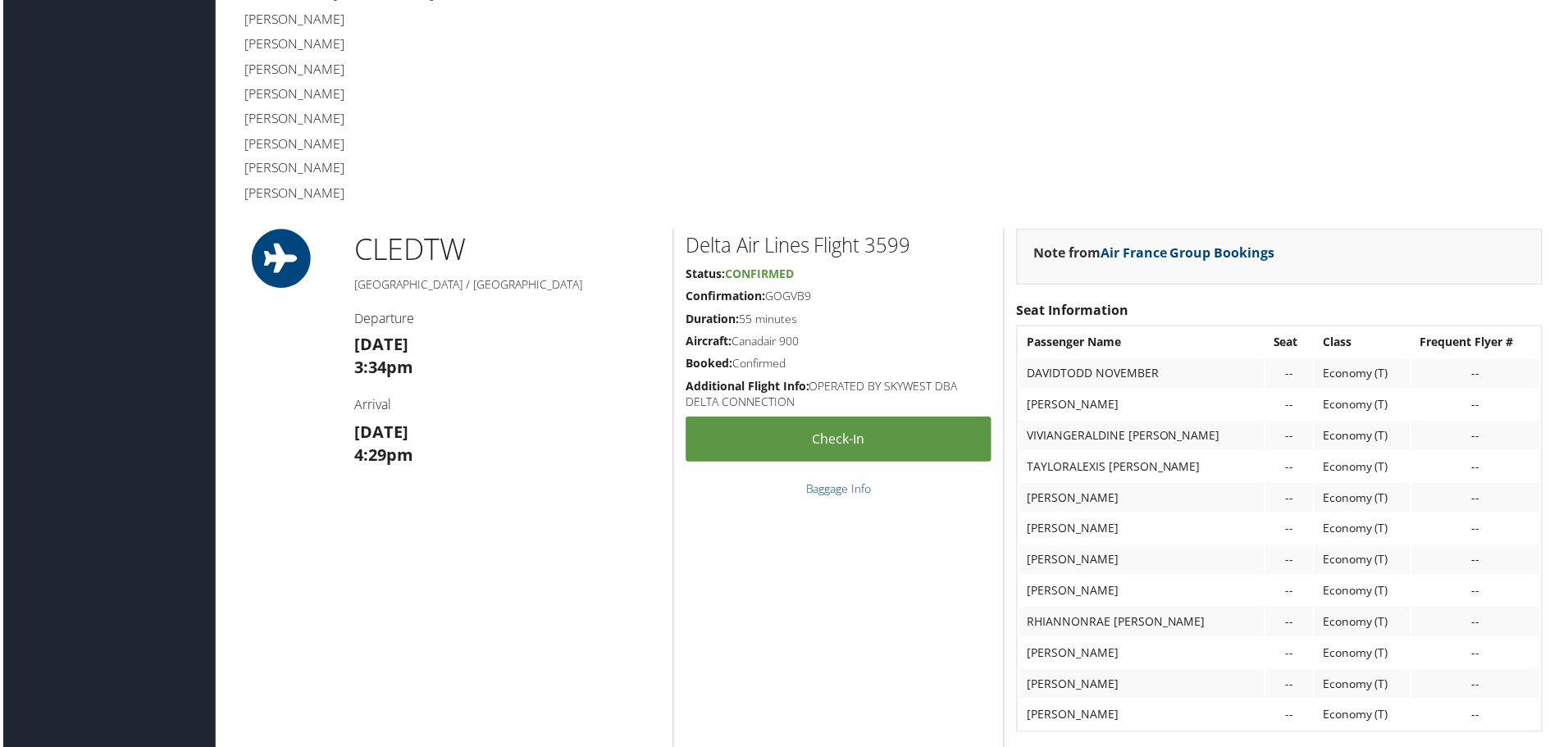
scroll to position [328, 0]
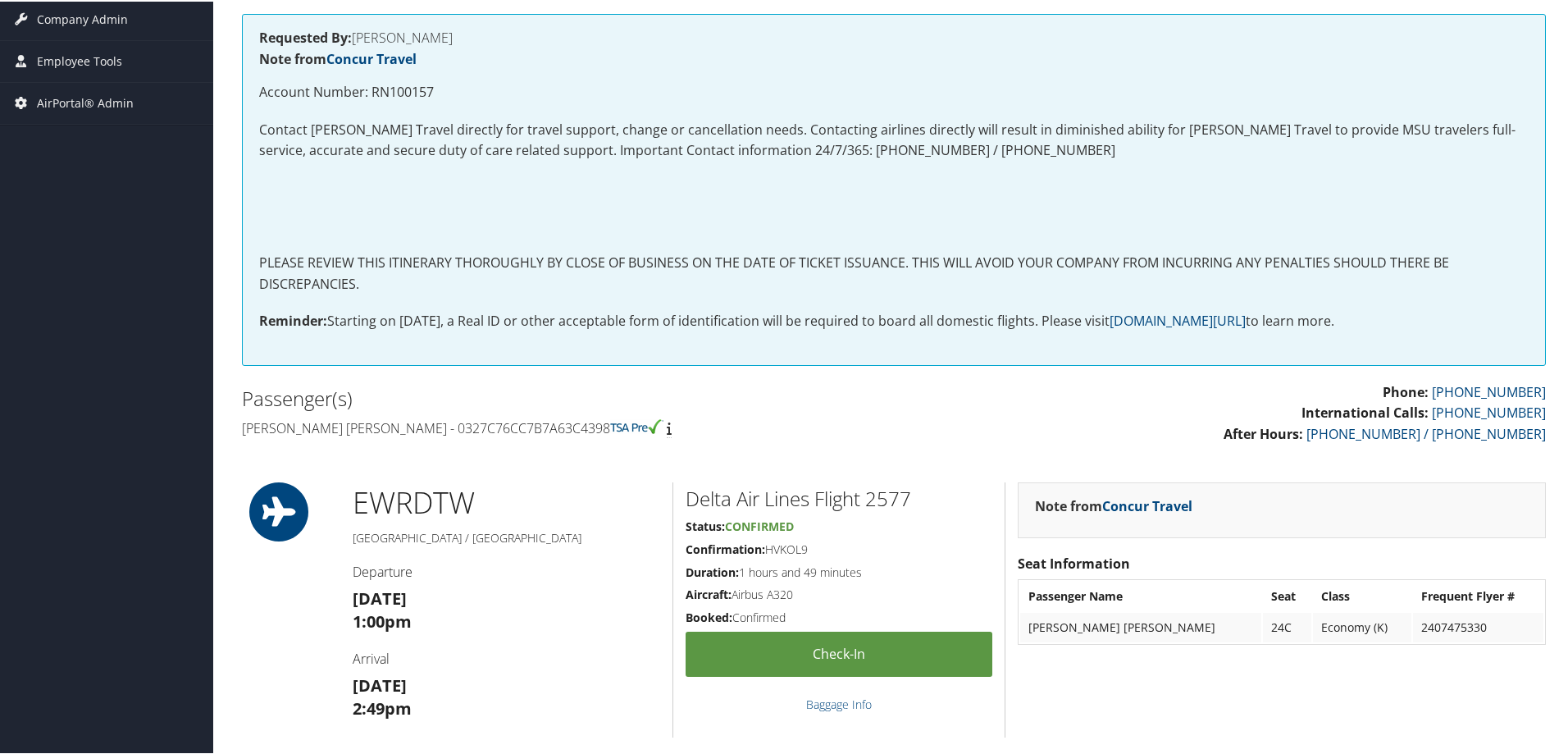
scroll to position [328, 0]
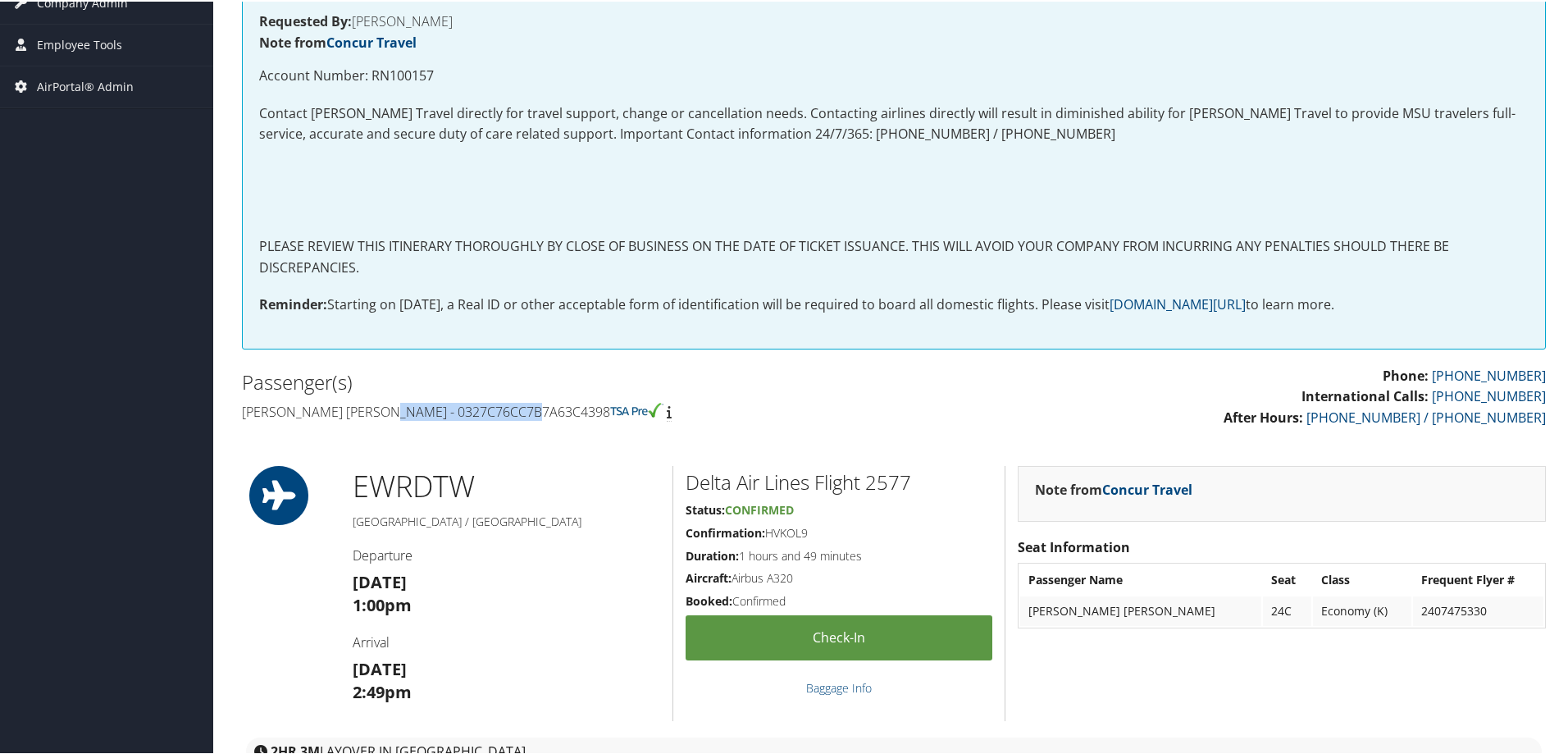
drag, startPoint x: 384, startPoint y: 409, endPoint x: 535, endPoint y: 416, distance: 151.2
click at [535, 416] on h4 "[PERSON_NAME] [PERSON_NAME] - 0327C76CC7B7A63C4398" at bounding box center [562, 410] width 640 height 18
copy h4 "0327C76CC7B7A63C4398"
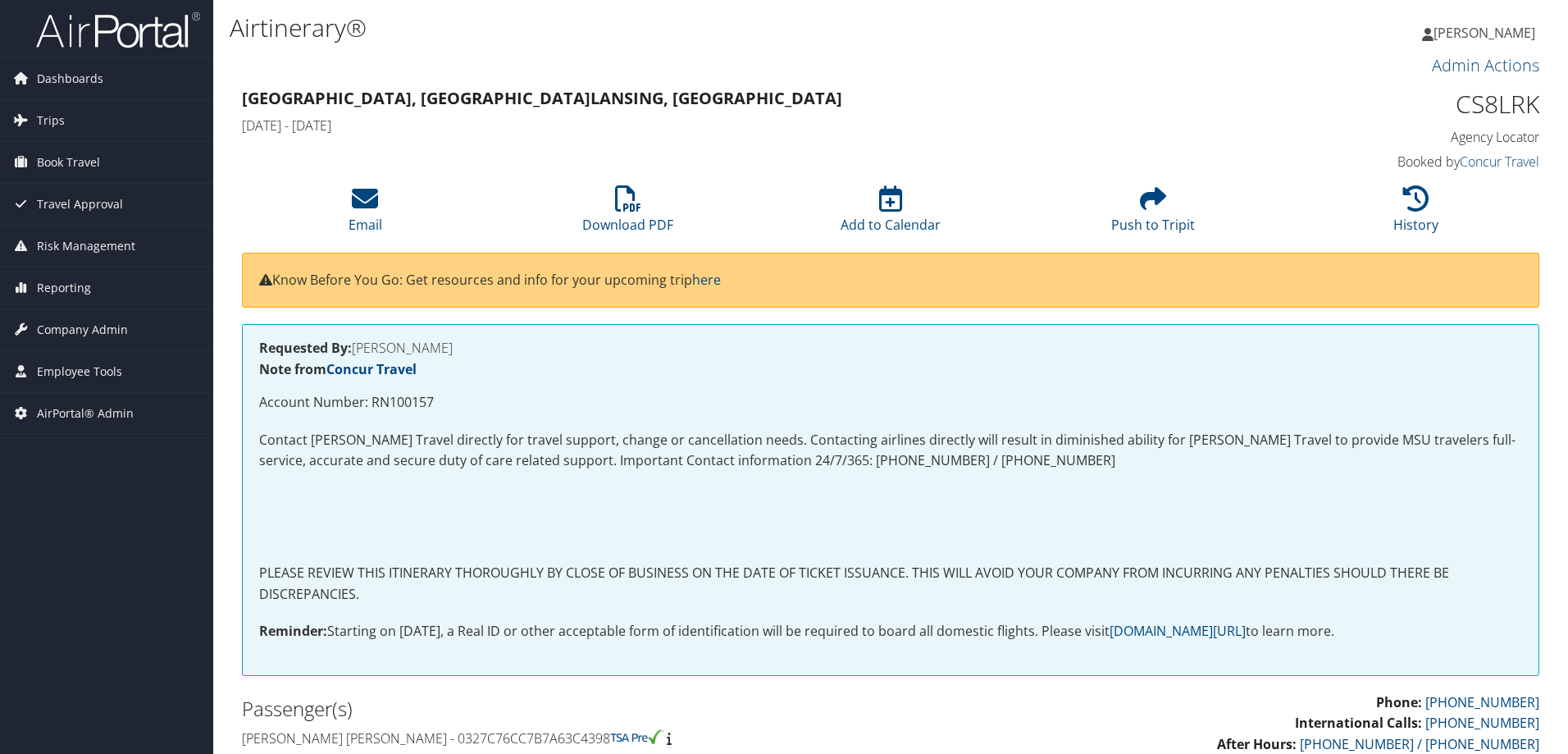
scroll to position [328, 0]
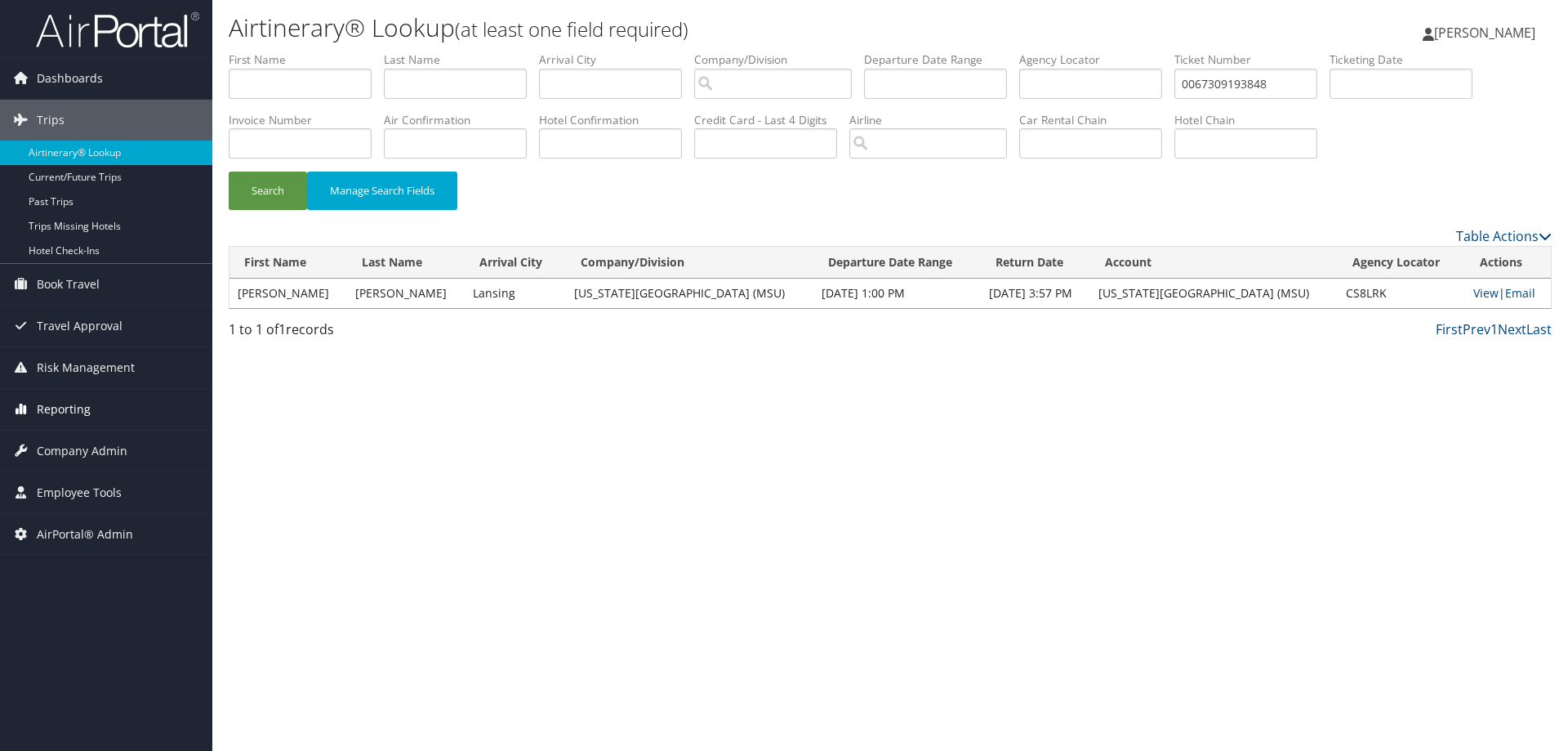
click at [88, 412] on span "Reporting" at bounding box center [63, 409] width 54 height 41
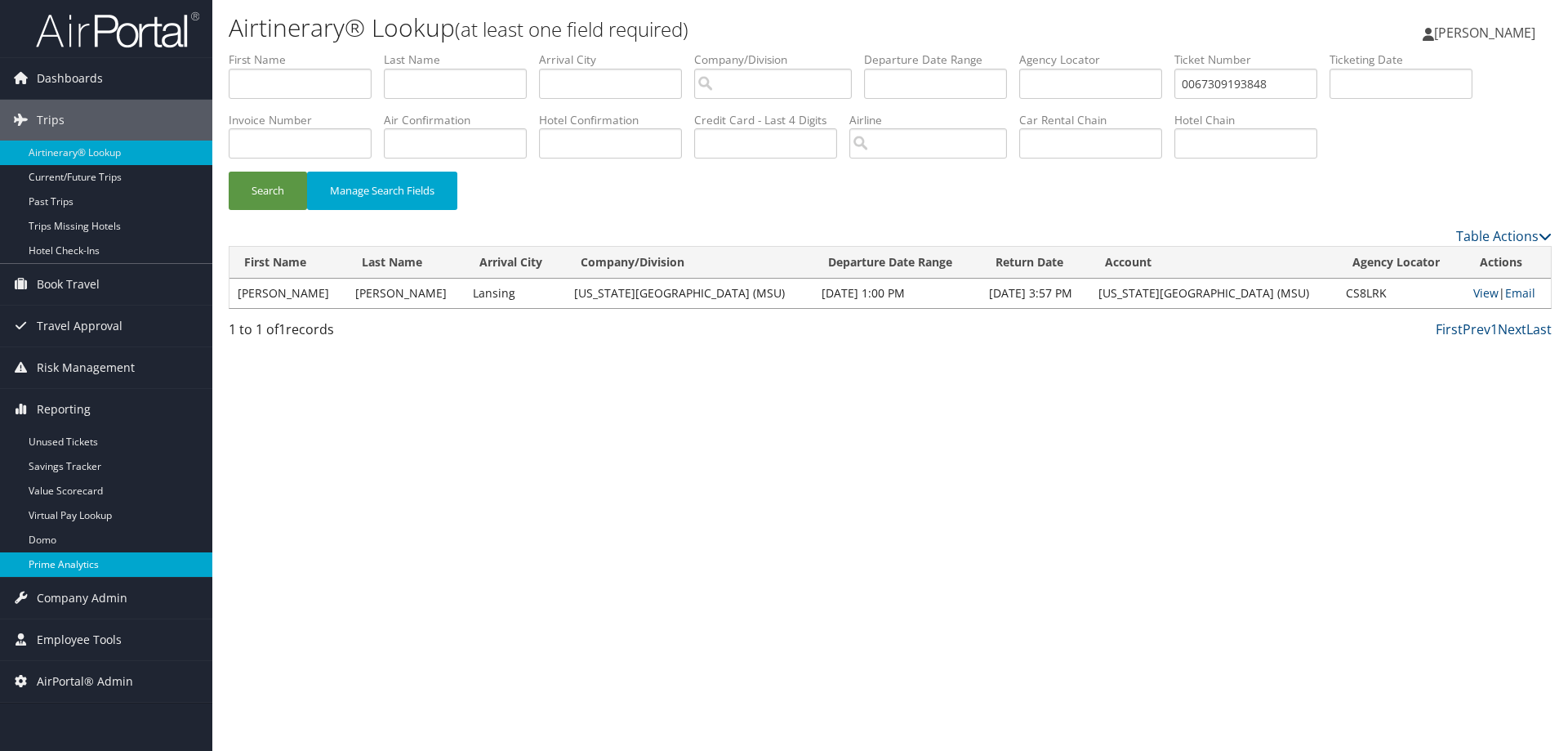
click at [107, 569] on link "Prime Analytics" at bounding box center [106, 565] width 212 height 25
click at [114, 539] on link "Domo" at bounding box center [106, 541] width 212 height 25
drag, startPoint x: 1289, startPoint y: 82, endPoint x: 1175, endPoint y: 82, distance: 114.0
click at [1177, 52] on ul "First Name Last Name Departure City Arrival City Company/Division Airport/City …" at bounding box center [890, 52] width 1323 height 0
click at [1061, 82] on input "text" at bounding box center [1091, 83] width 143 height 30
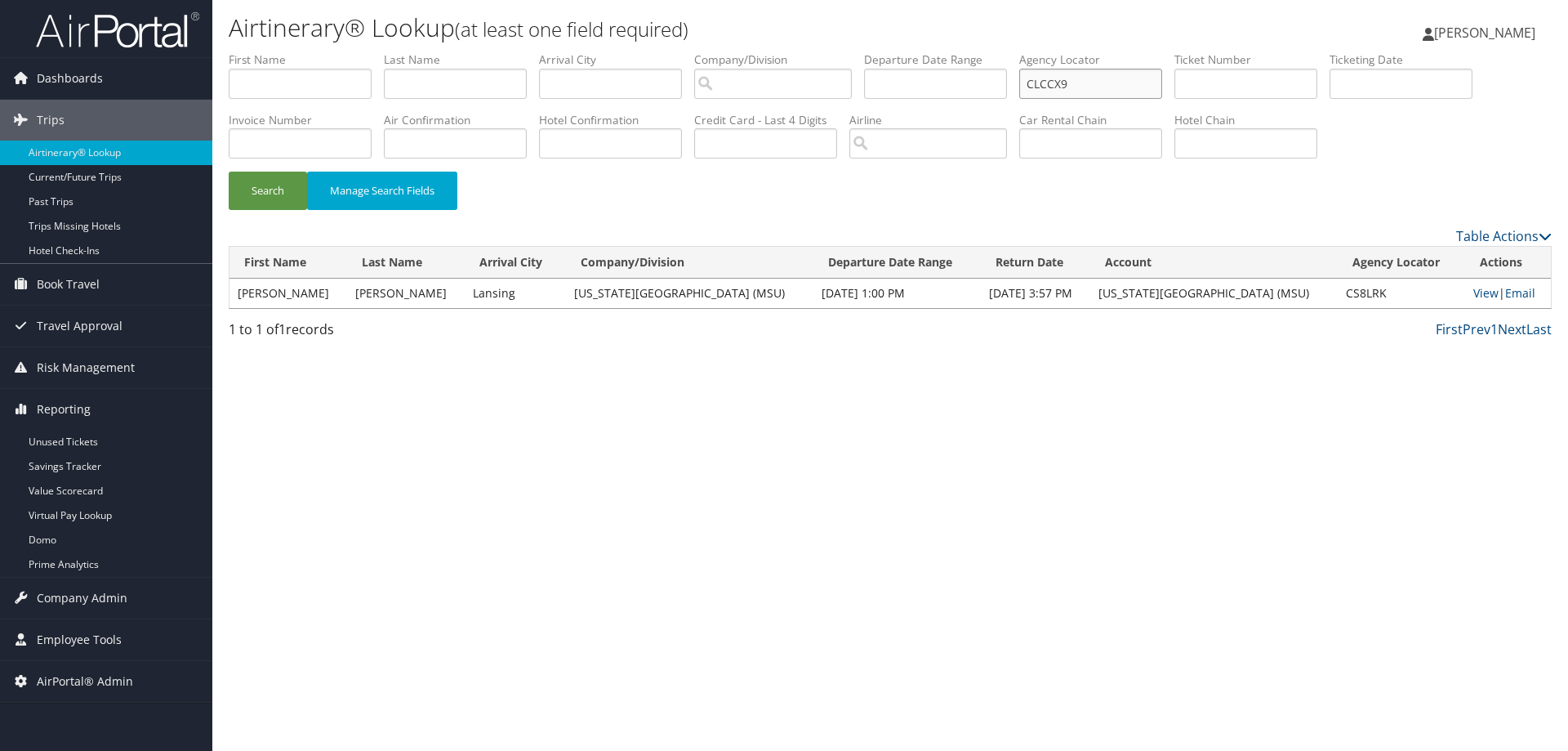
type input "CLCCX9"
click at [229, 172] on button "Search" at bounding box center [268, 191] width 79 height 38
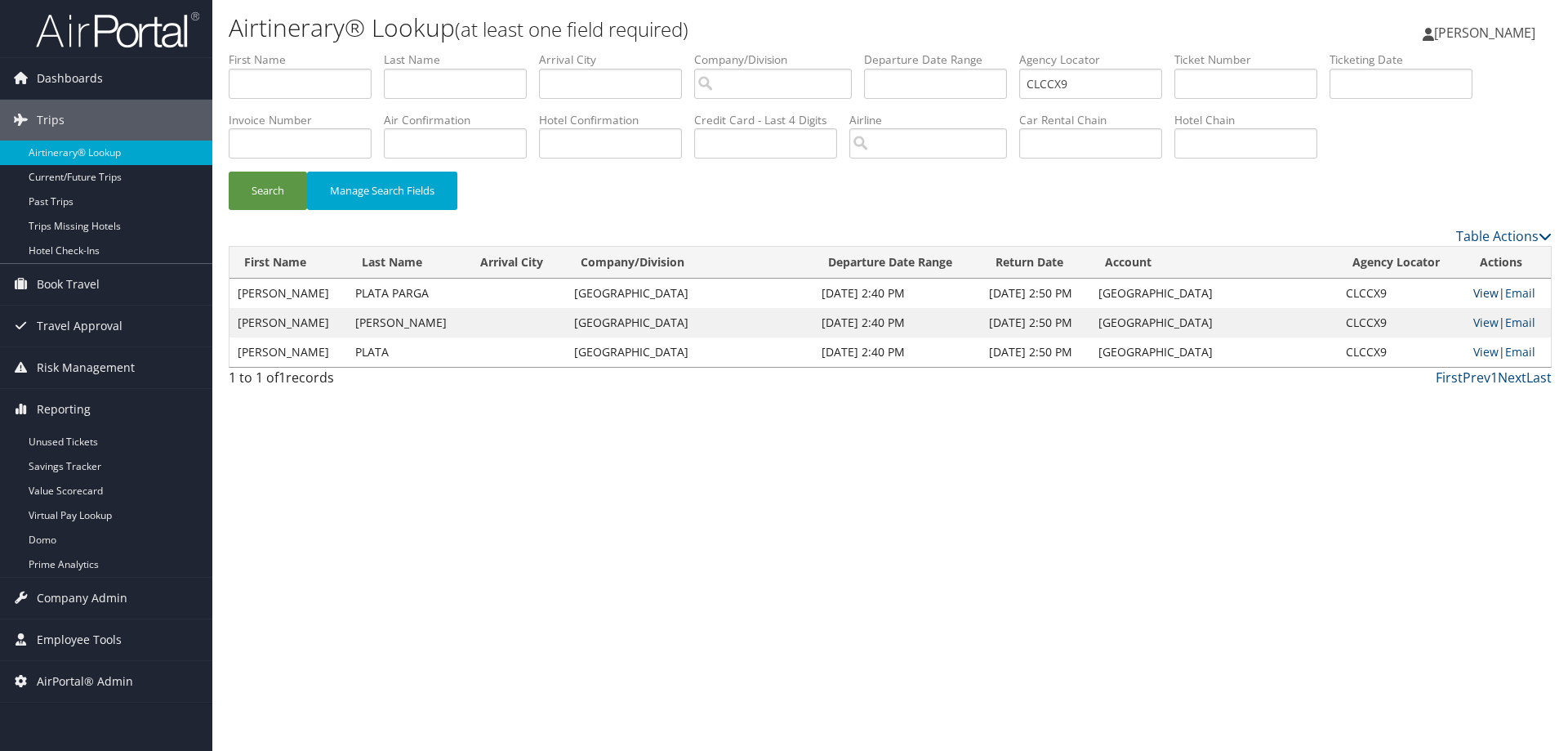
click at [1486, 293] on link "View" at bounding box center [1486, 293] width 25 height 15
click at [1474, 291] on link "View" at bounding box center [1486, 293] width 25 height 15
click at [90, 596] on span "Company Admin" at bounding box center [82, 597] width 90 height 41
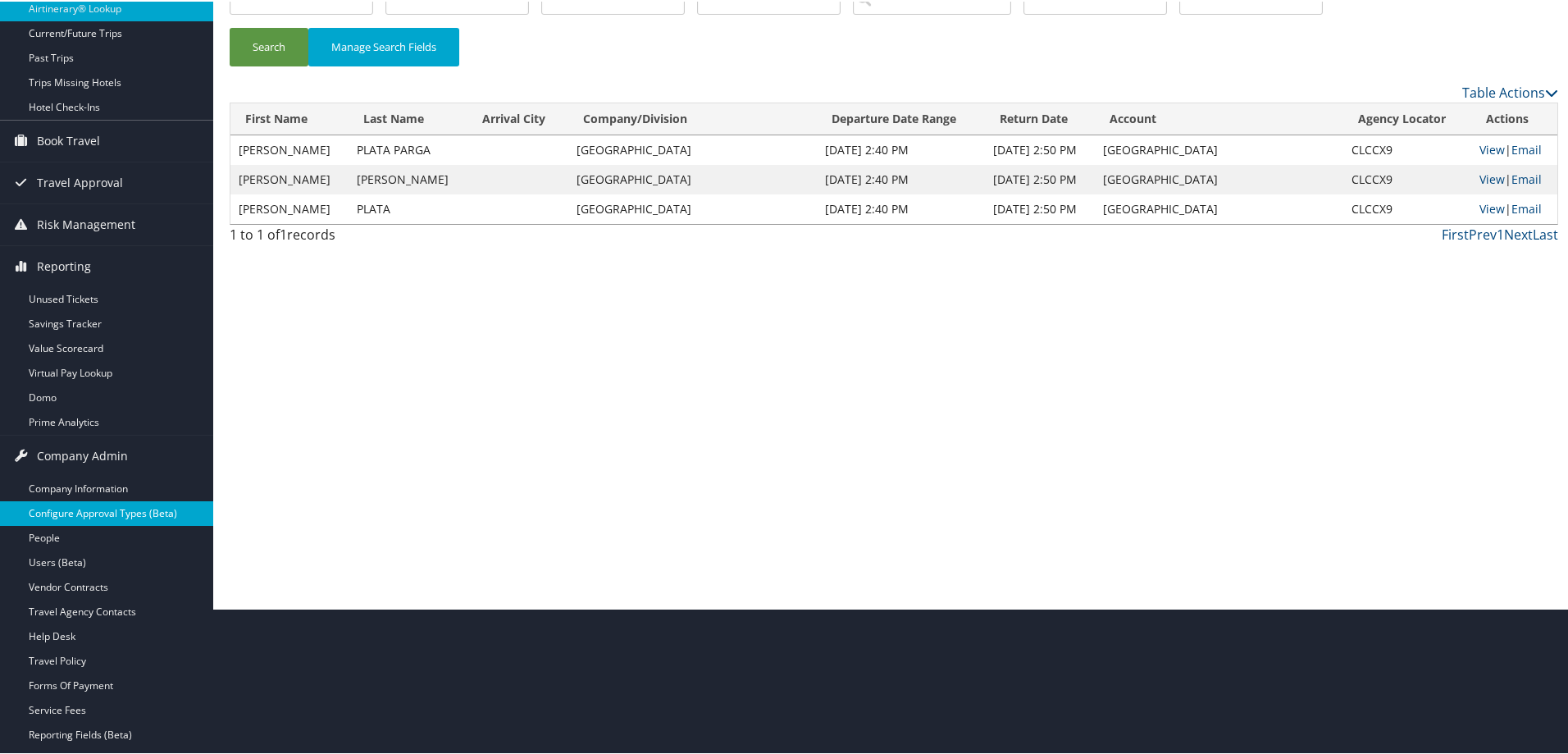
scroll to position [164, 0]
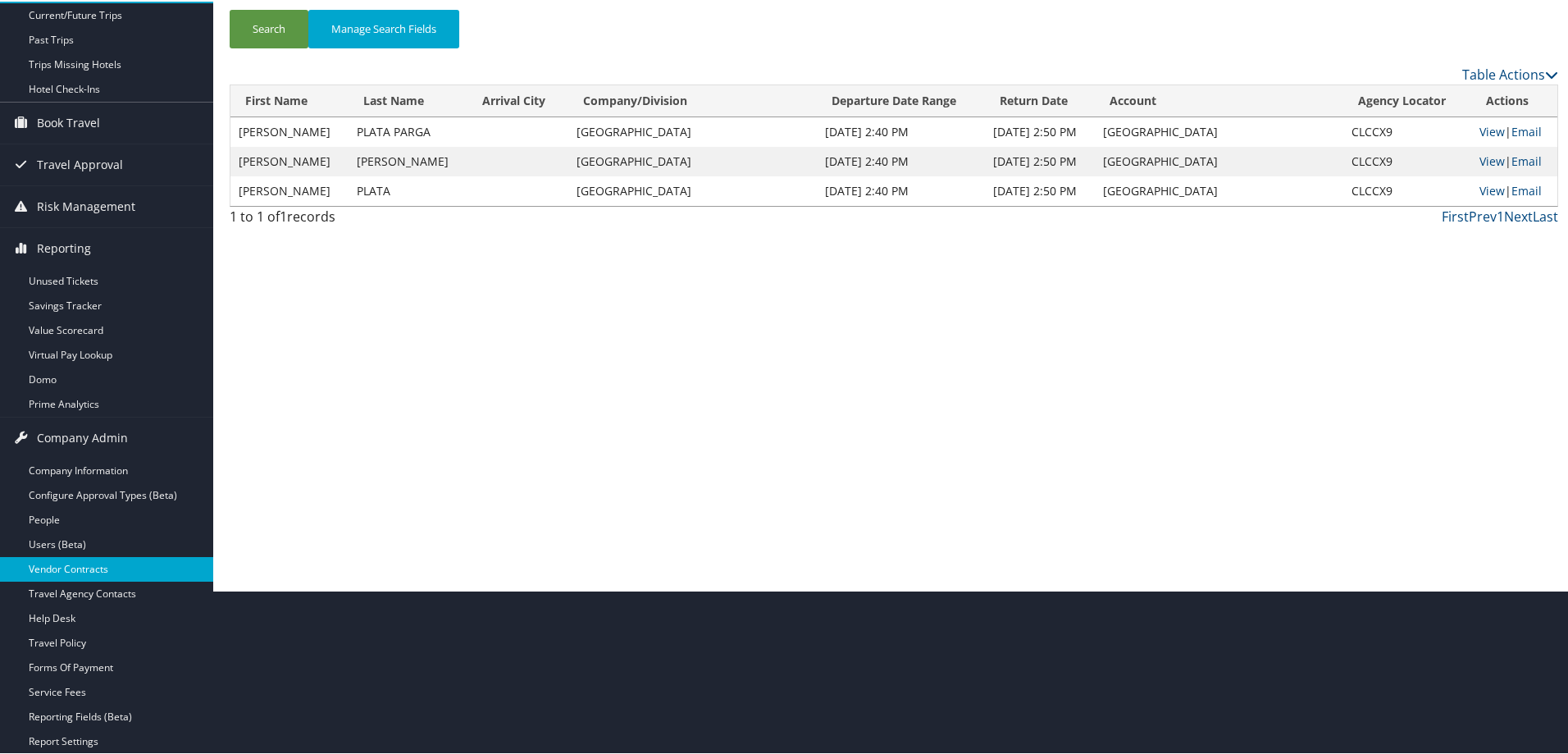
click at [98, 566] on link "Vendor Contracts" at bounding box center [106, 568] width 213 height 25
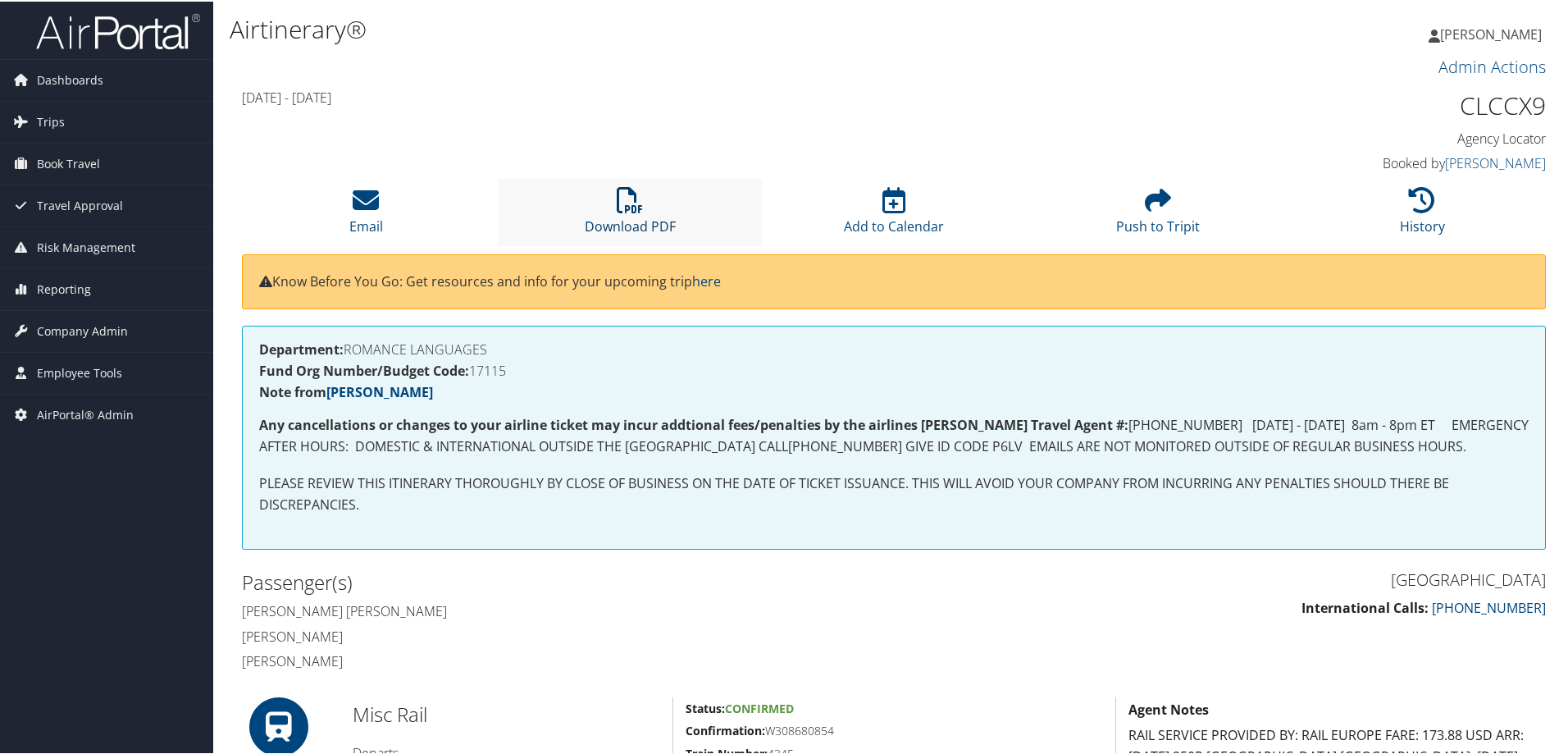
click at [619, 208] on icon at bounding box center [629, 198] width 26 height 26
click at [369, 195] on icon at bounding box center [365, 198] width 26 height 26
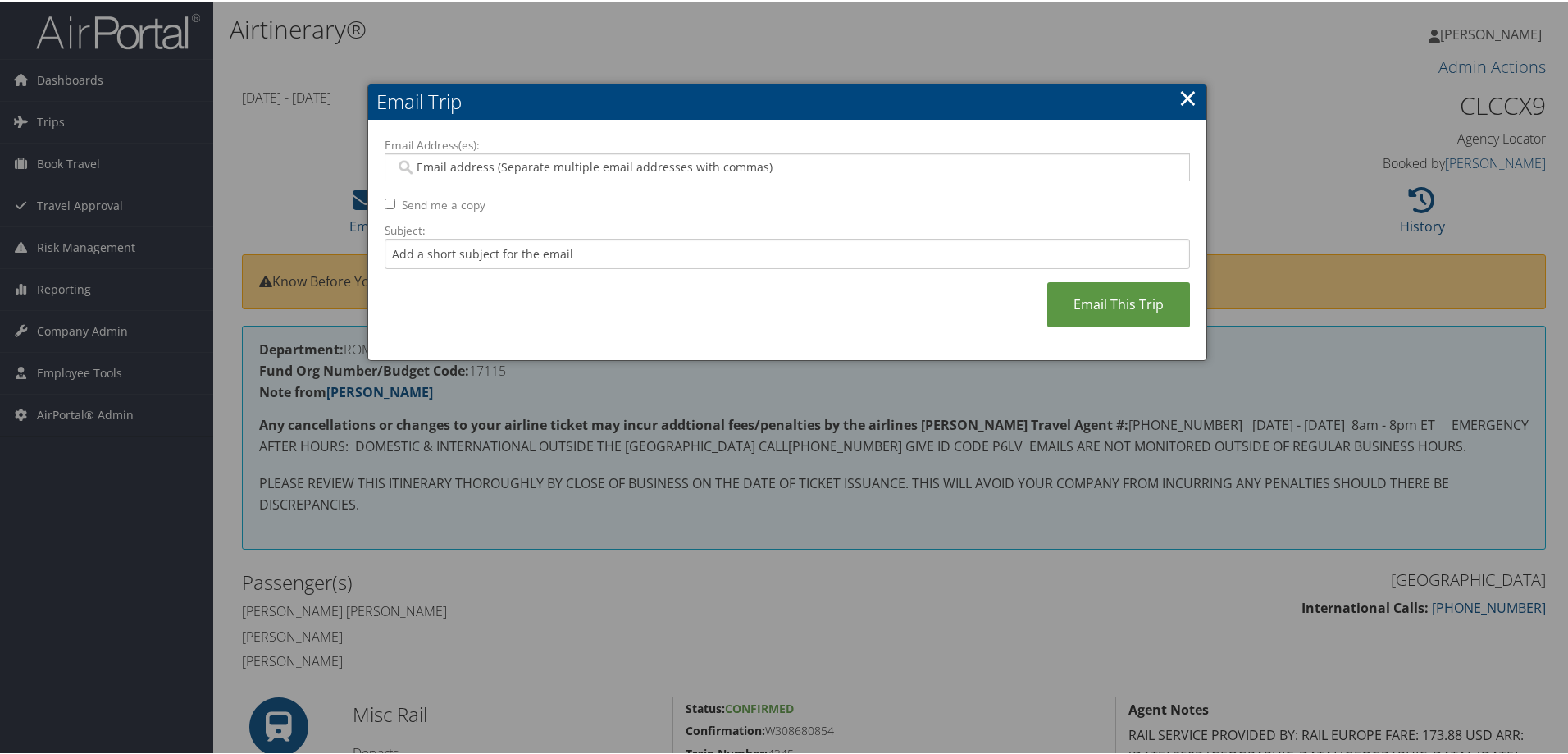
click at [504, 168] on input "Email Address(es):" at bounding box center [786, 165] width 783 height 16
type input "[PERSON_NAME]"
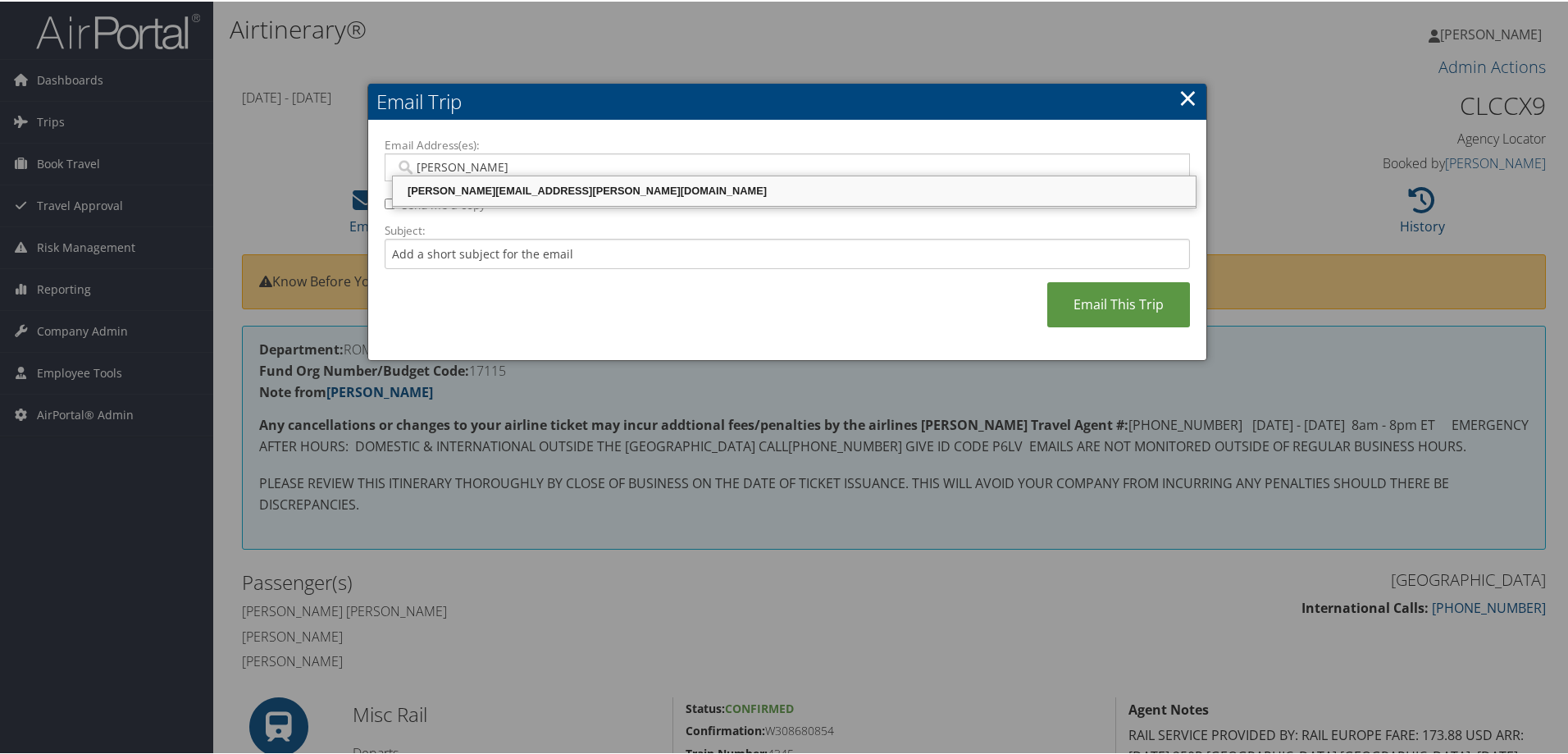
click at [504, 190] on div "[PERSON_NAME][EMAIL_ADDRESS][PERSON_NAME][DOMAIN_NAME]" at bounding box center [794, 189] width 798 height 16
type input "[PERSON_NAME][EMAIL_ADDRESS][PERSON_NAME][DOMAIN_NAME]"
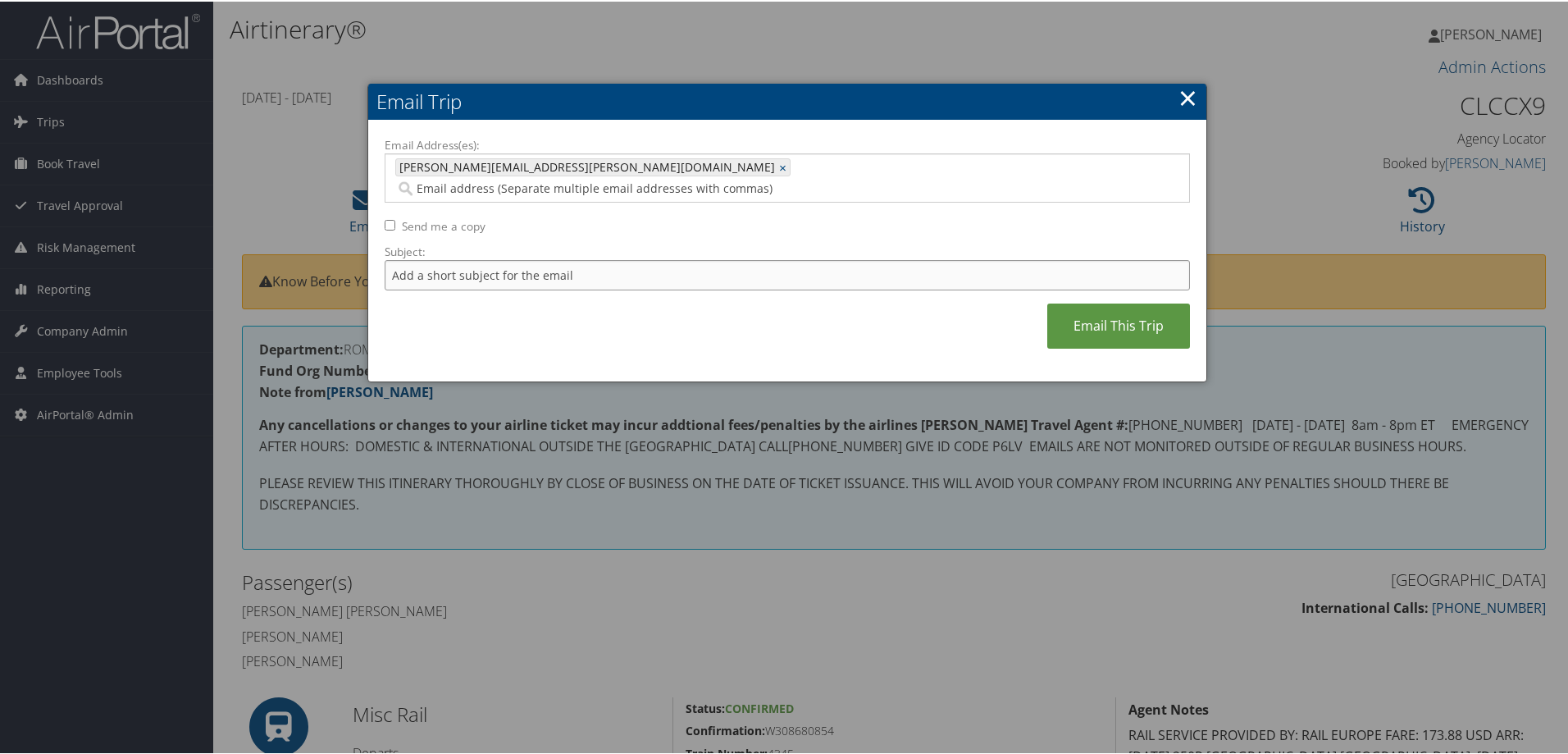
click at [518, 258] on input "Subject:" at bounding box center [786, 273] width 805 height 30
type input "Colgate"
click at [1125, 312] on link "Email This Trip" at bounding box center [1118, 324] width 143 height 45
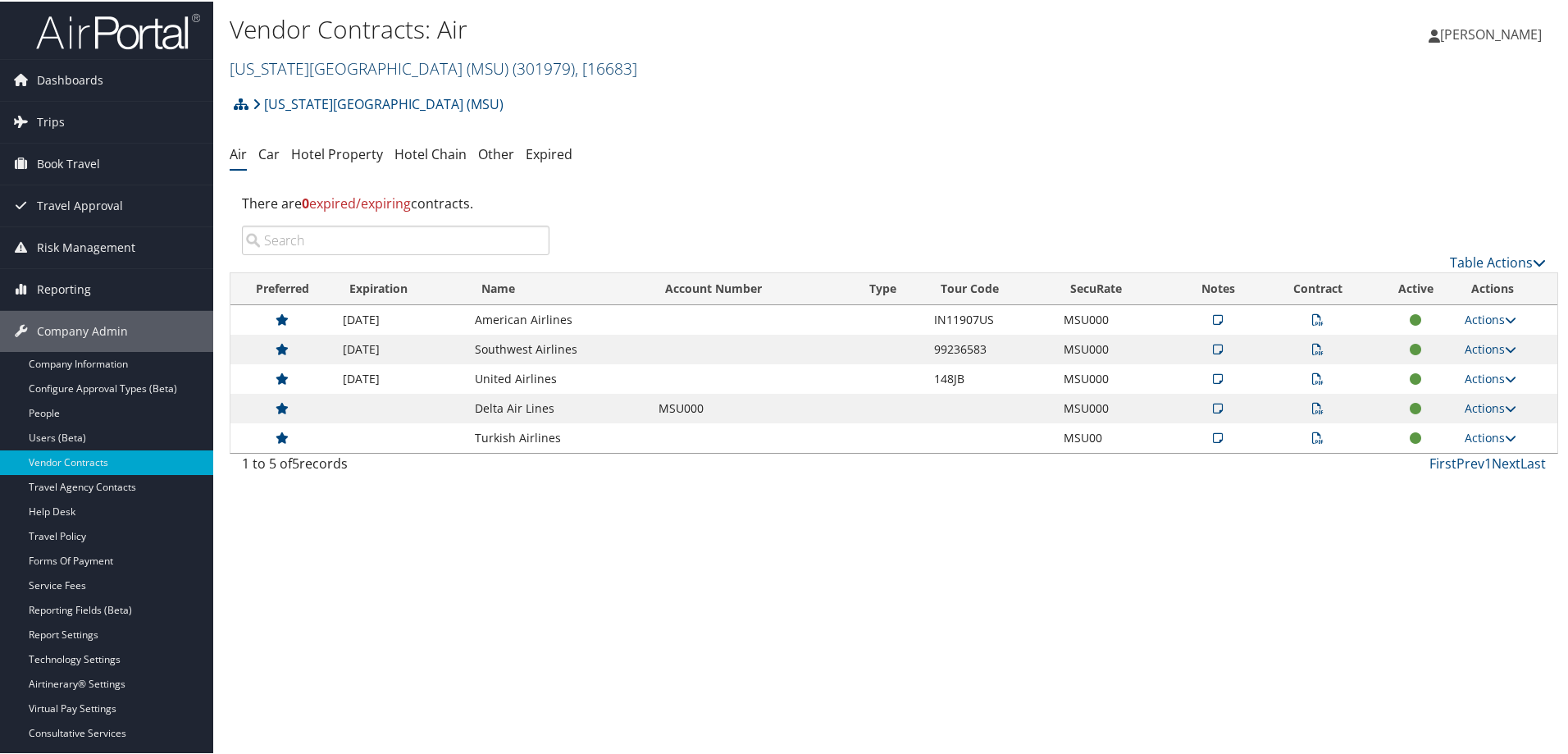
click at [360, 69] on link "Michigan State University (MSU) ( 301979 ) , [ 16683 ]" at bounding box center [433, 67] width 408 height 22
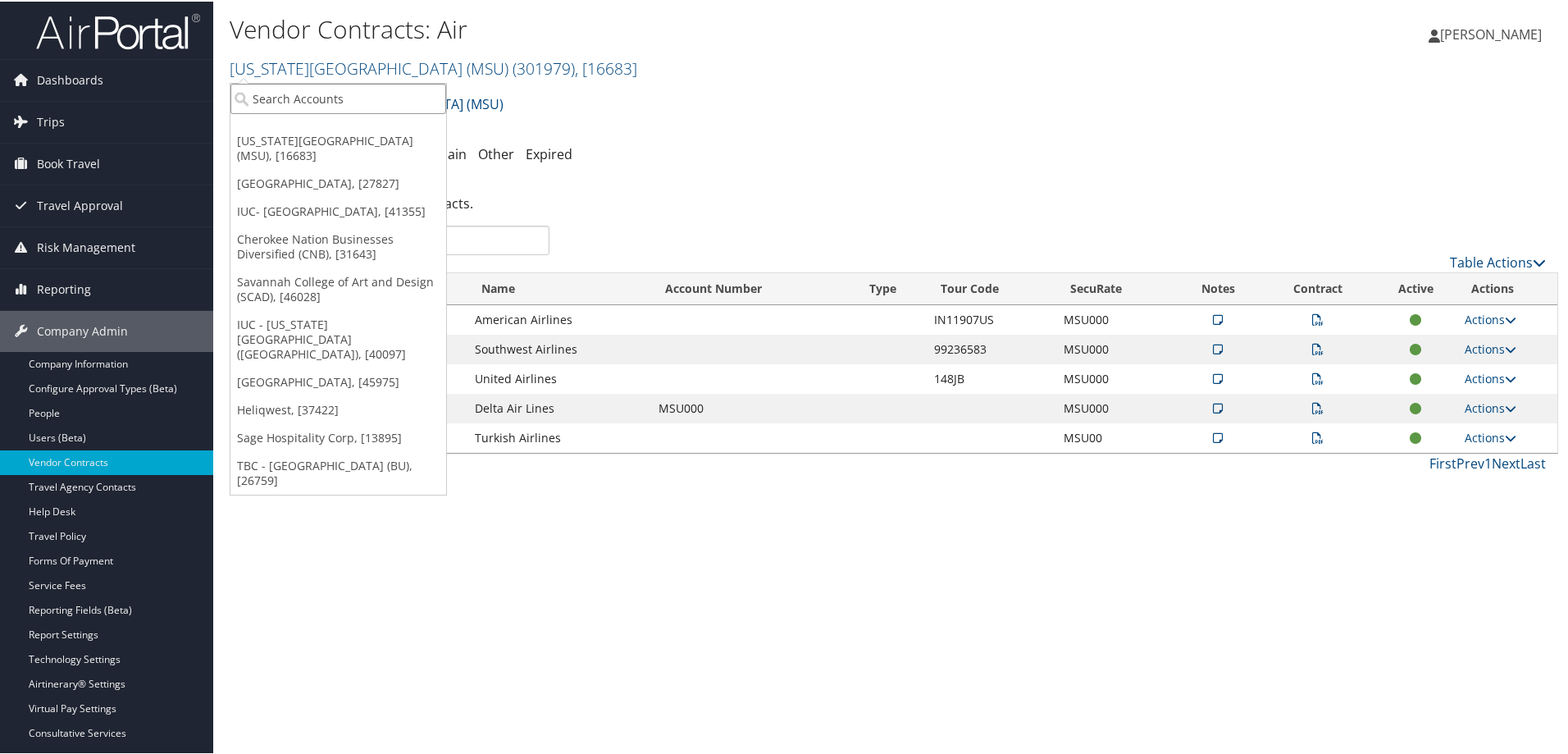
click at [344, 96] on input "search" at bounding box center [338, 96] width 216 height 30
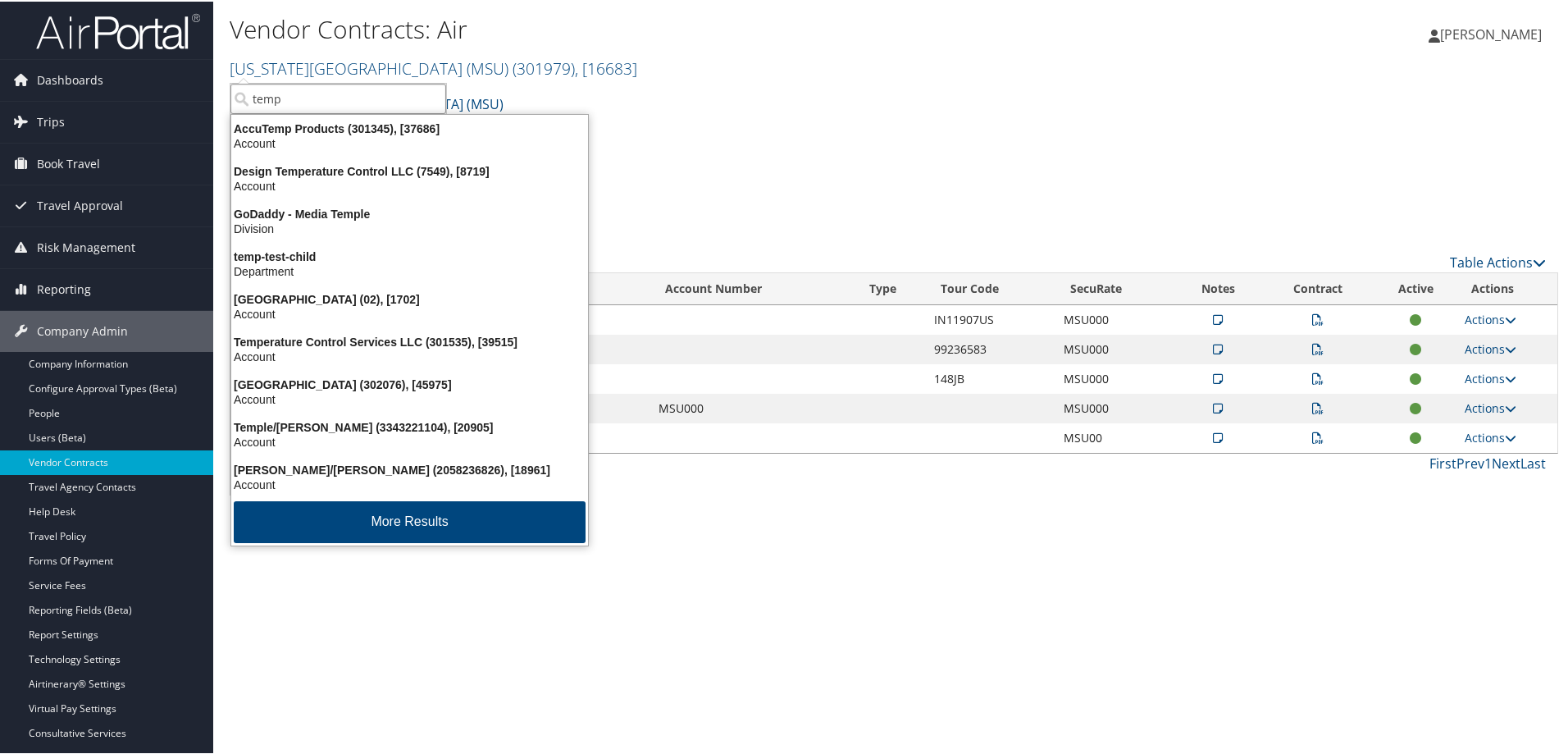
type input "templ"
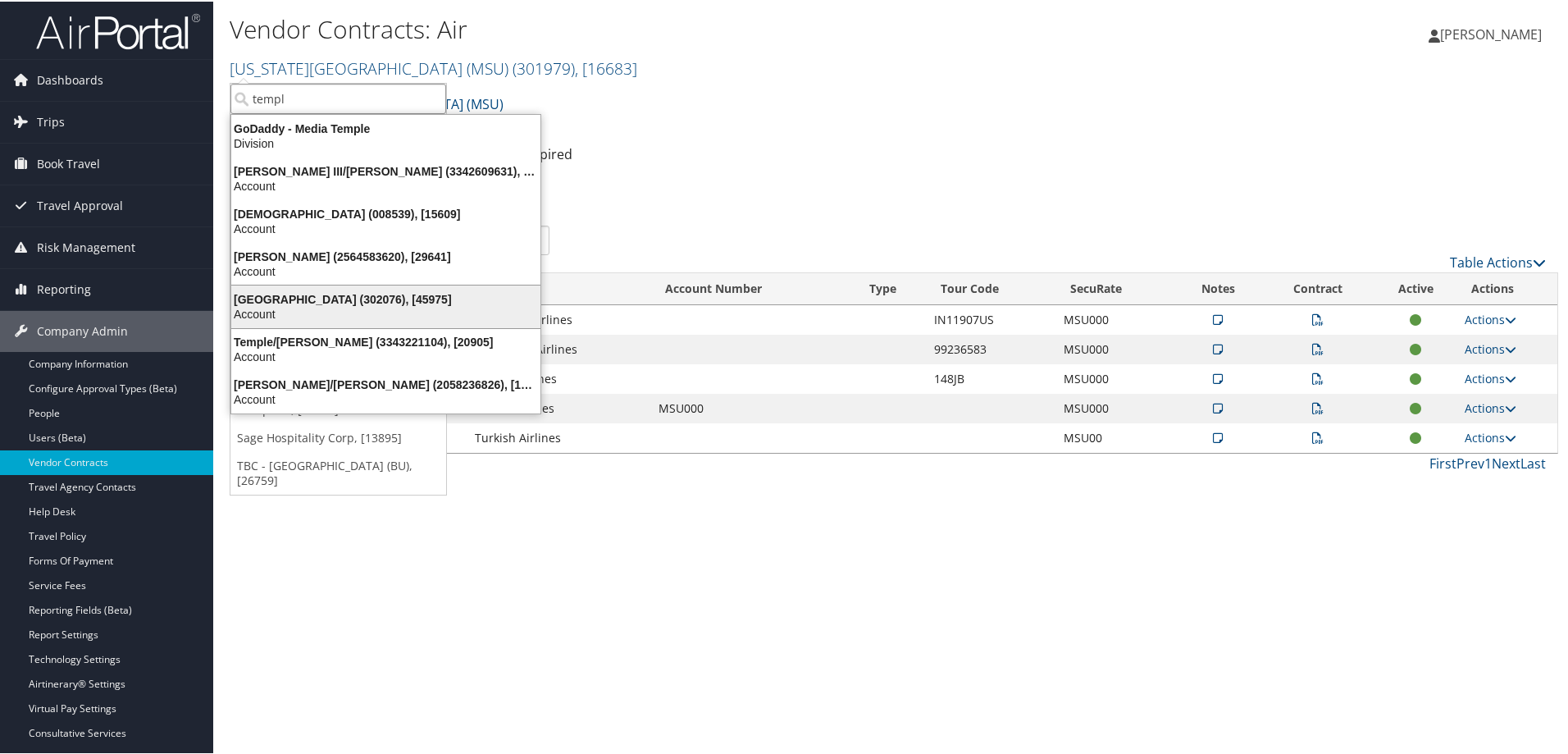
click at [337, 296] on div "Temple University (302076), [45975]" at bounding box center [385, 297] width 329 height 14
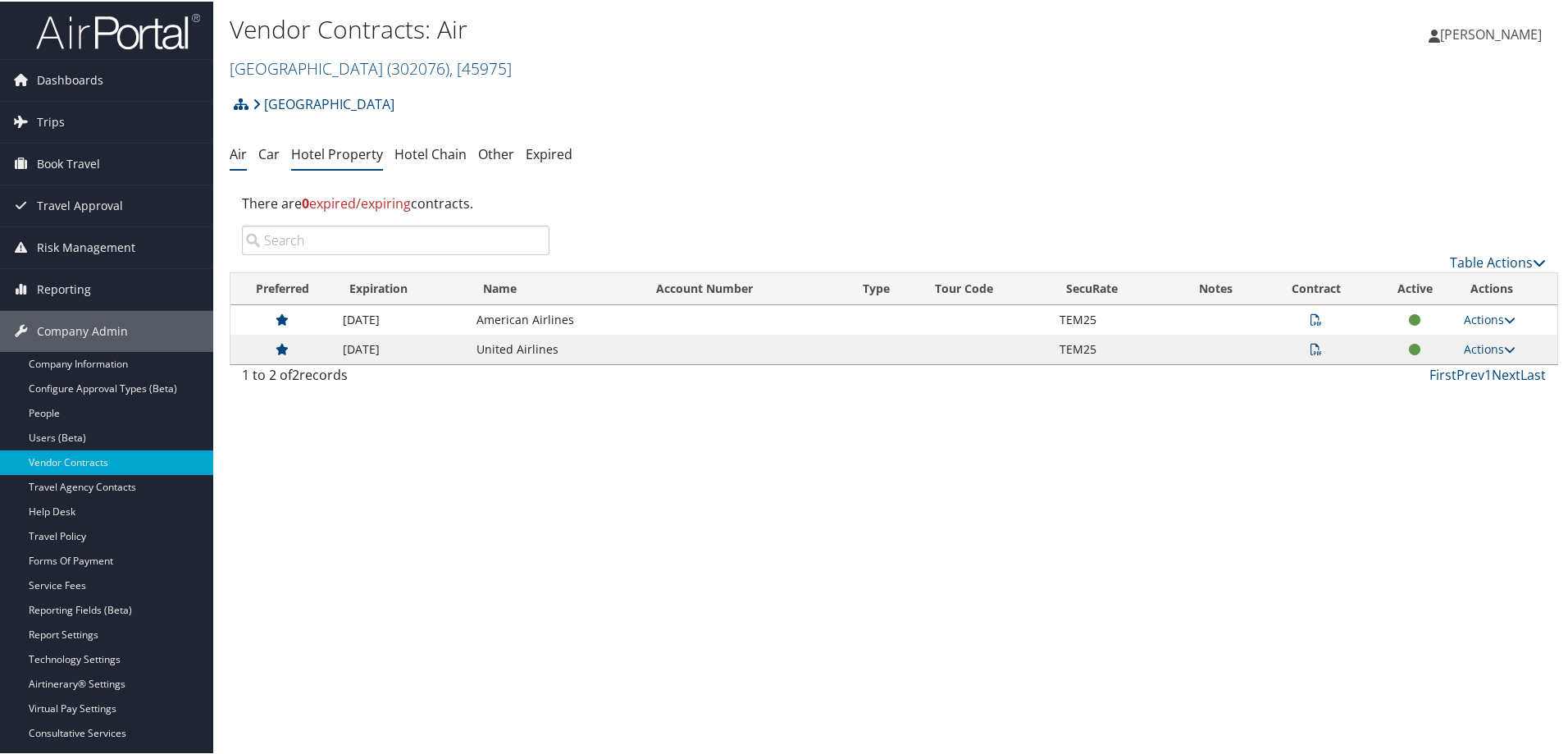
click at [325, 151] on link "Hotel Property" at bounding box center [336, 152] width 92 height 18
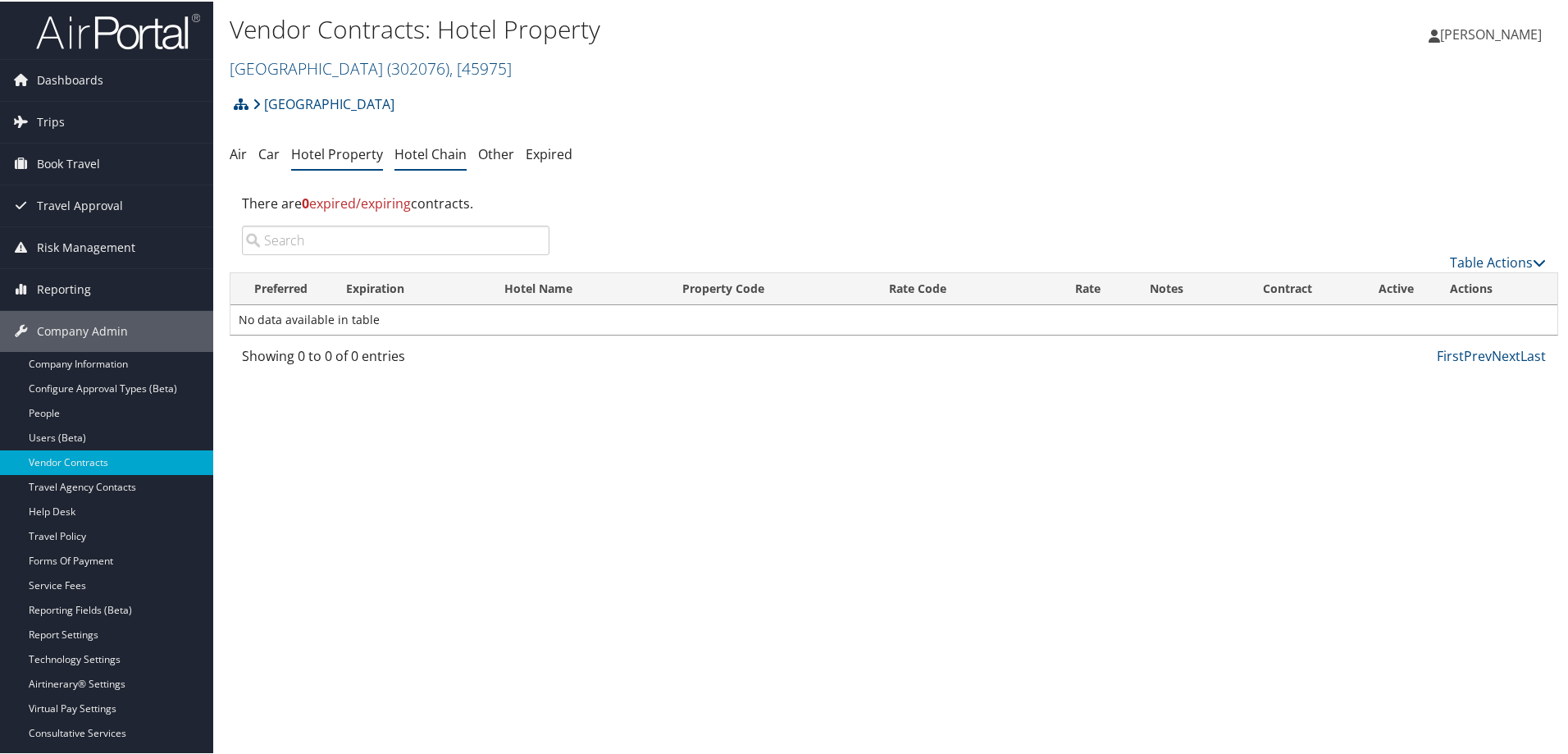
click at [432, 153] on link "Hotel Chain" at bounding box center [430, 152] width 72 height 18
